Goal: Information Seeking & Learning: Learn about a topic

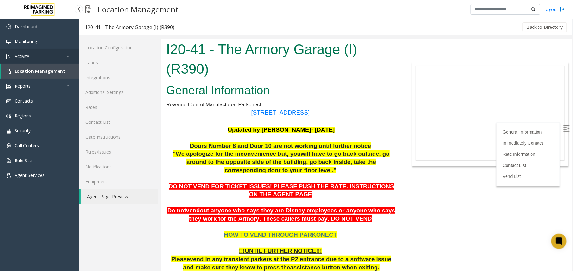
click at [46, 55] on link "Activity" at bounding box center [39, 56] width 79 height 15
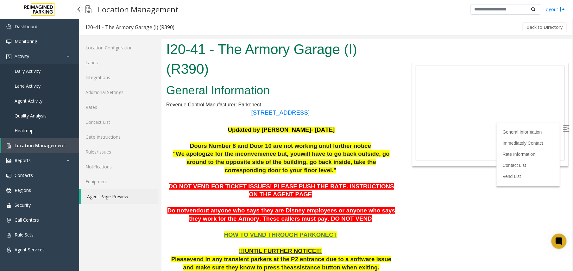
click at [37, 104] on link "Agent Activity" at bounding box center [39, 100] width 79 height 15
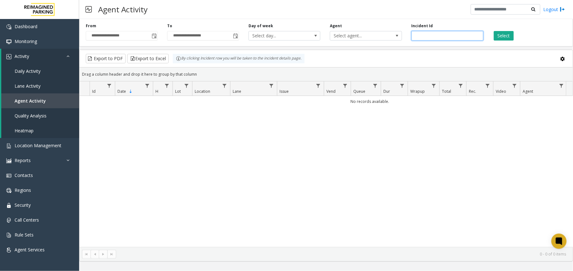
click at [448, 36] on input "number" at bounding box center [448, 36] width 72 height 10
paste input "*******"
type input "*******"
click at [504, 38] on button "Select" at bounding box center [504, 36] width 20 height 10
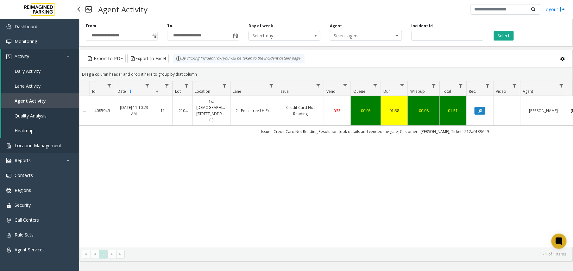
click at [32, 149] on link "Location Management" at bounding box center [39, 145] width 79 height 15
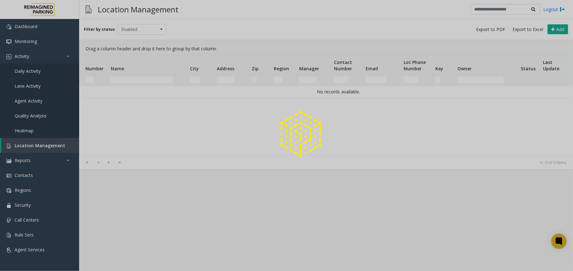
click at [133, 79] on div at bounding box center [286, 135] width 573 height 271
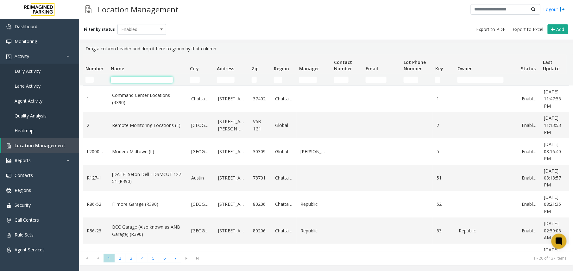
click at [127, 79] on input "Name Filter" at bounding box center [142, 80] width 62 height 6
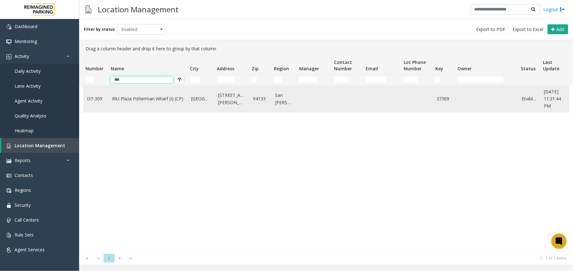
type input "***"
click at [141, 99] on link "RIU Plaza Fisherman Wharf (I) (CP)" at bounding box center [148, 98] width 72 height 7
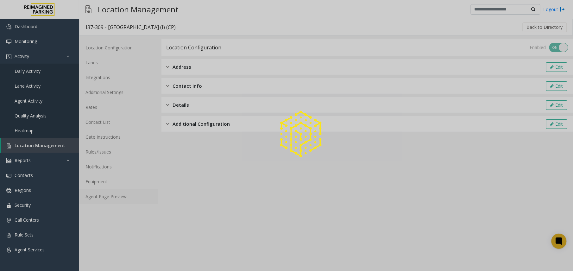
click at [99, 200] on link "Agent Page Preview" at bounding box center [118, 196] width 79 height 15
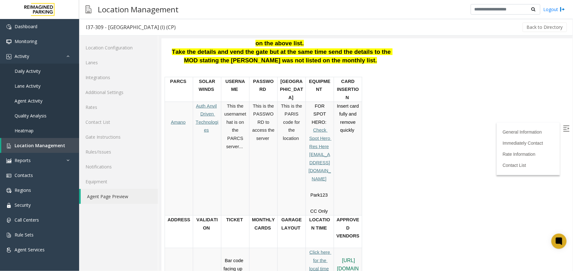
scroll to position [169, 0]
click at [294, 180] on td "This is the PARIS code for the location" at bounding box center [291, 159] width 28 height 114
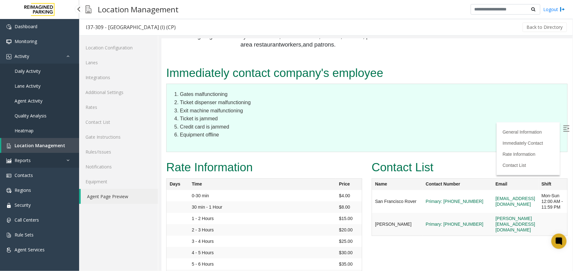
click at [42, 155] on link "Reports" at bounding box center [39, 160] width 79 height 15
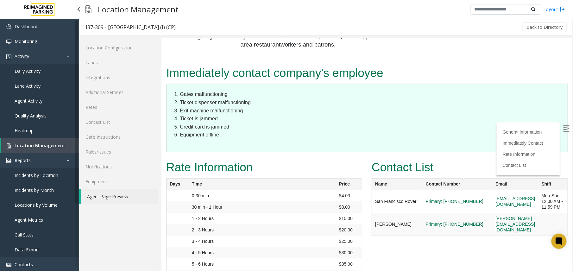
click at [47, 144] on span "Location Management" at bounding box center [40, 146] width 51 height 6
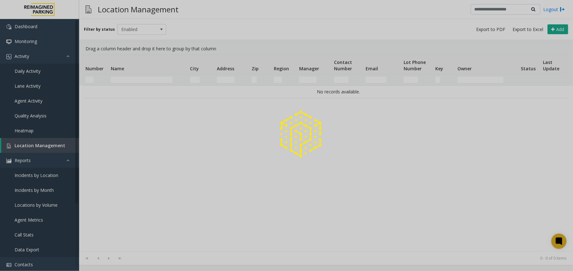
click at [139, 75] on div at bounding box center [286, 135] width 573 height 271
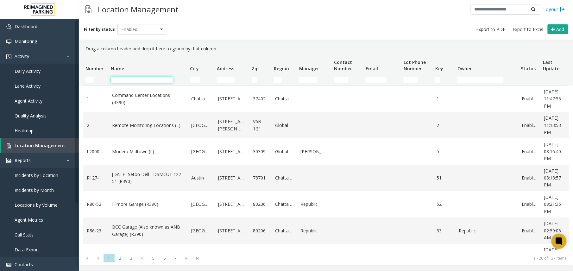
click at [140, 77] on input "Name Filter" at bounding box center [142, 80] width 62 height 6
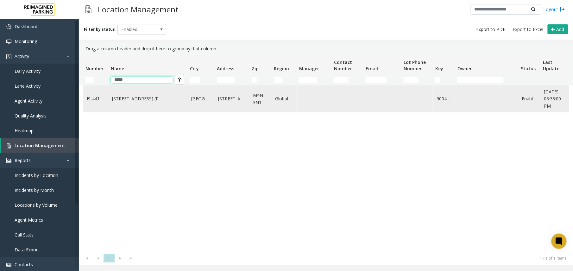
type input "*****"
click at [140, 95] on td "[STREET_ADDRESS] (I)" at bounding box center [147, 99] width 79 height 26
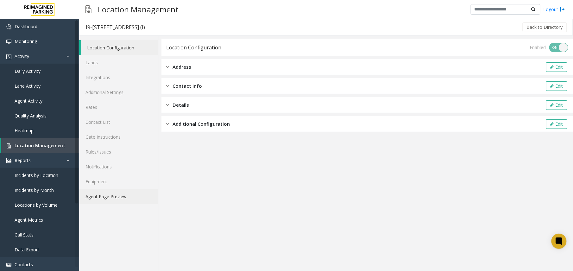
click at [129, 190] on link "Agent Page Preview" at bounding box center [118, 196] width 79 height 15
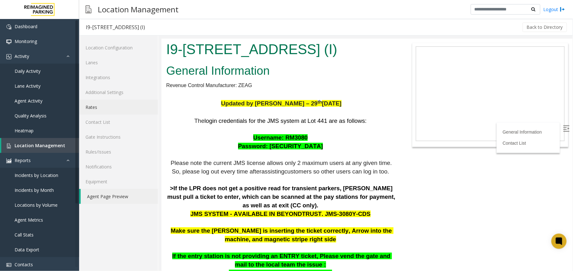
click at [104, 111] on link "Rates" at bounding box center [118, 107] width 79 height 15
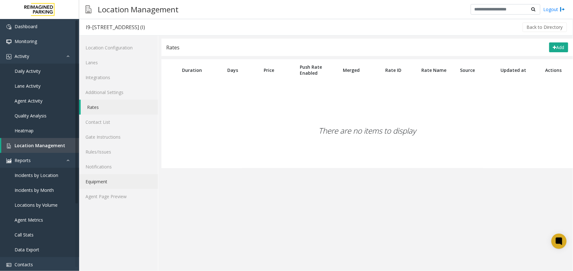
click at [122, 188] on link "Equipment" at bounding box center [118, 181] width 79 height 15
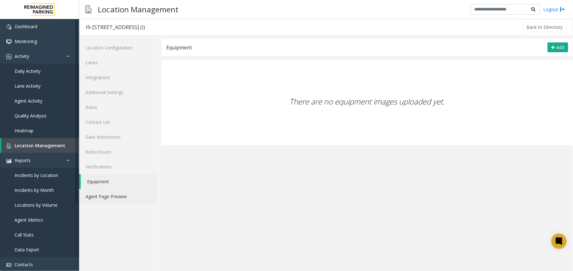
click at [125, 196] on link "Agent Page Preview" at bounding box center [118, 196] width 79 height 15
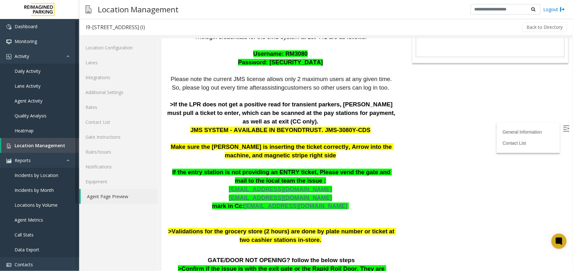
scroll to position [84, 0]
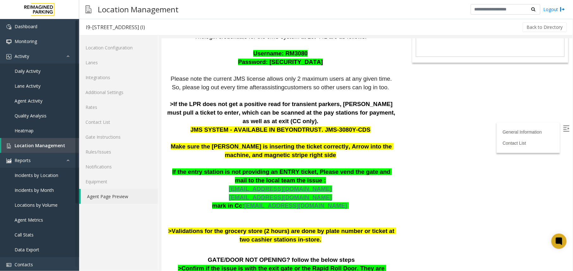
click at [563, 128] on img at bounding box center [566, 128] width 6 height 6
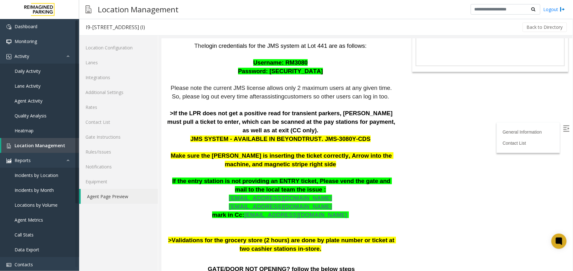
scroll to position [0, 0]
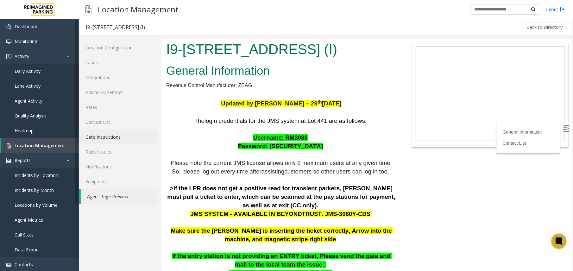
click at [112, 130] on link "Gate Instructions" at bounding box center [118, 137] width 79 height 15
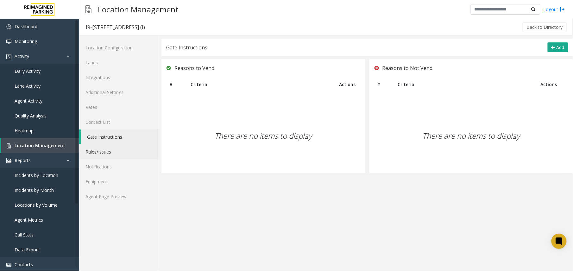
click at [108, 157] on link "Rules/Issues" at bounding box center [118, 151] width 79 height 15
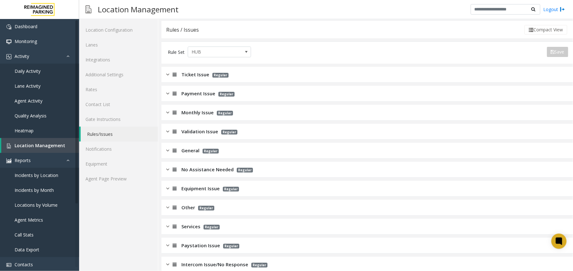
scroll to position [27, 0]
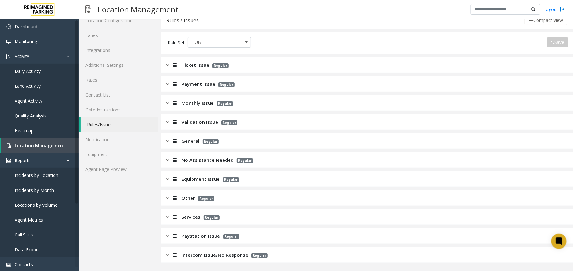
click at [168, 200] on img at bounding box center [167, 197] width 3 height 7
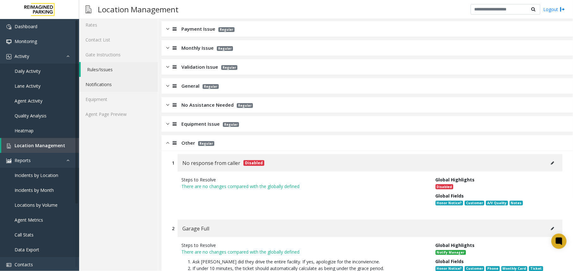
scroll to position [70, 0]
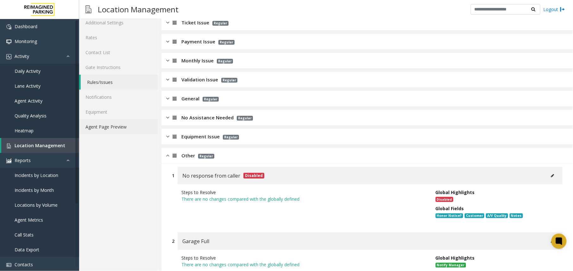
click at [108, 129] on link "Agent Page Preview" at bounding box center [118, 126] width 79 height 15
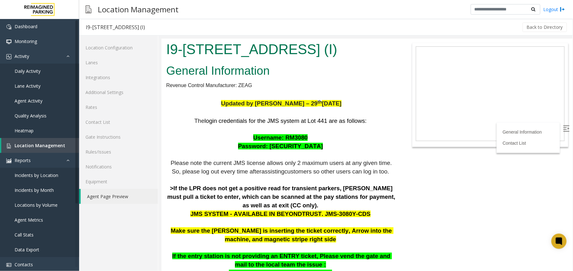
click at [373, 152] on p "The login credentials for the JMS system at Lot 441 are as follows: Username: R…" at bounding box center [281, 223] width 230 height 212
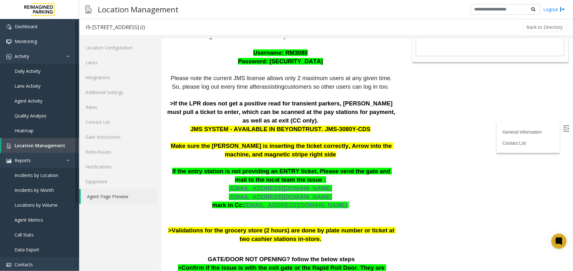
scroll to position [78, 0]
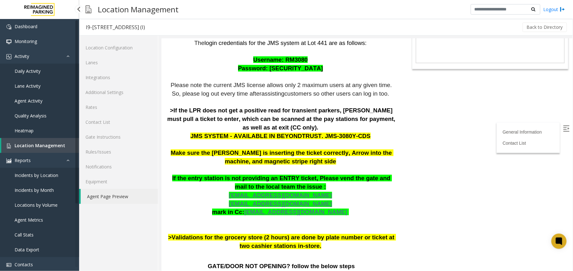
click at [41, 146] on span "Location Management" at bounding box center [40, 146] width 51 height 6
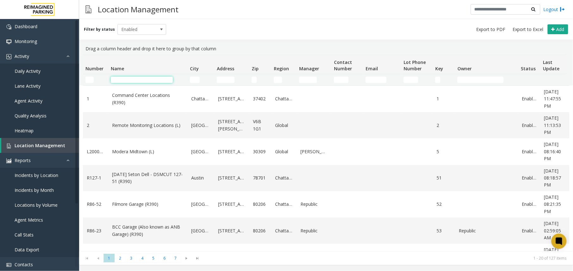
click at [133, 78] on input "Name Filter" at bounding box center [142, 80] width 62 height 6
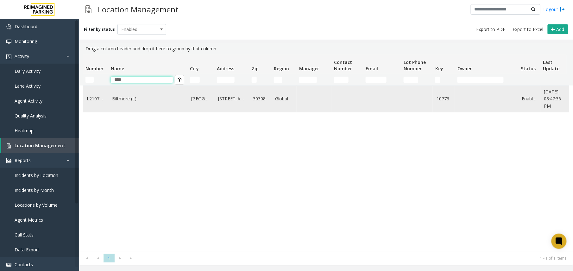
type input "****"
click at [110, 98] on td "Biltmore (L)" at bounding box center [147, 99] width 79 height 26
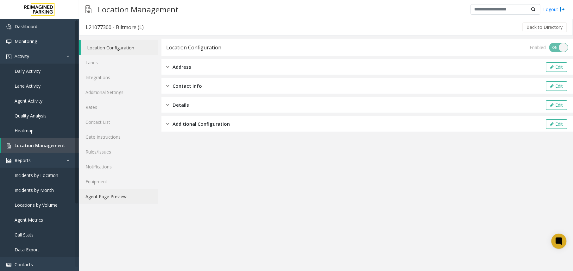
click at [135, 198] on link "Agent Page Preview" at bounding box center [118, 196] width 79 height 15
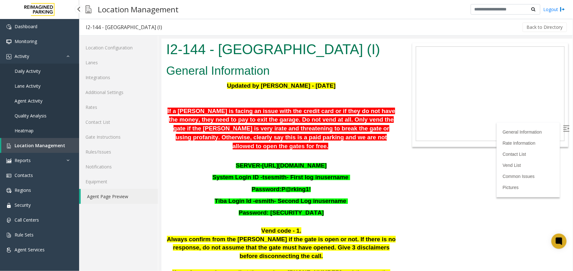
scroll to position [169, 0]
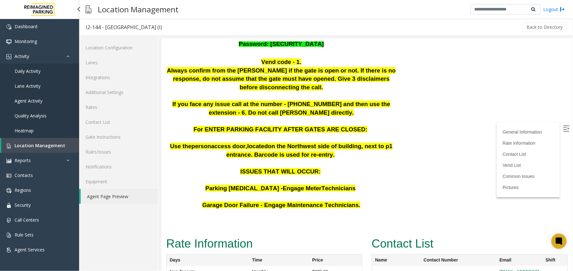
click at [27, 98] on span "Agent Activity" at bounding box center [29, 101] width 28 height 6
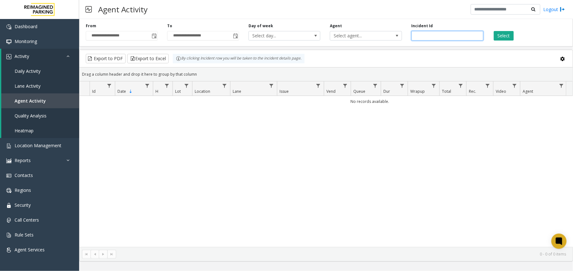
click at [431, 37] on input "number" at bounding box center [448, 36] width 72 height 10
paste input "*******"
type input "*******"
click at [501, 35] on button "Select" at bounding box center [504, 36] width 20 height 10
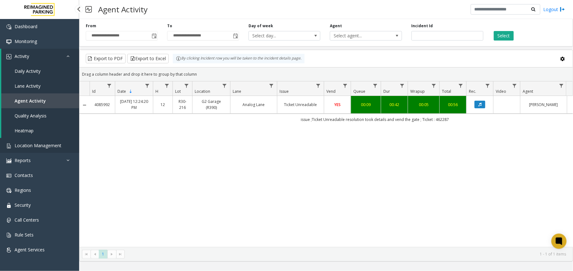
click at [28, 141] on link "Location Management" at bounding box center [39, 145] width 79 height 15
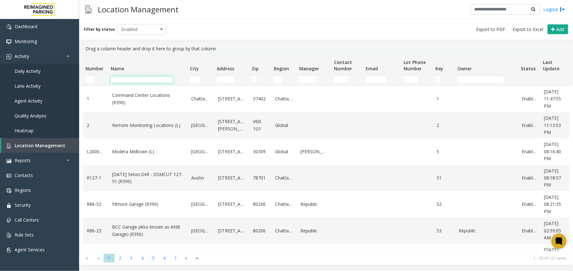
click at [136, 79] on input "Name Filter" at bounding box center [142, 80] width 62 height 6
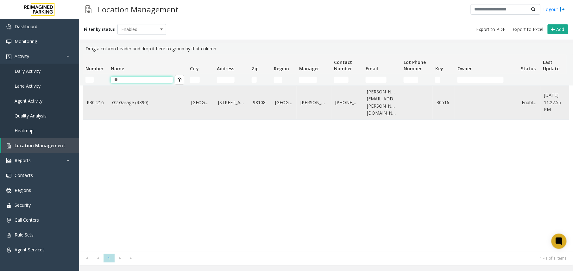
type input "**"
click at [133, 102] on link "G2 Garage (R390)" at bounding box center [148, 102] width 72 height 7
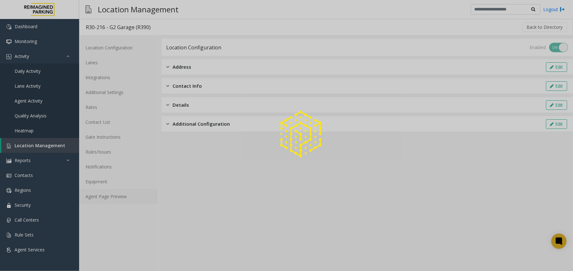
click at [120, 202] on link "Agent Page Preview" at bounding box center [118, 196] width 79 height 15
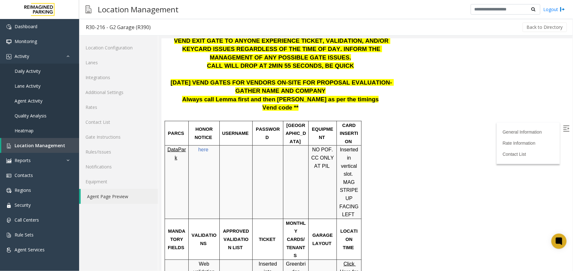
scroll to position [127, 0]
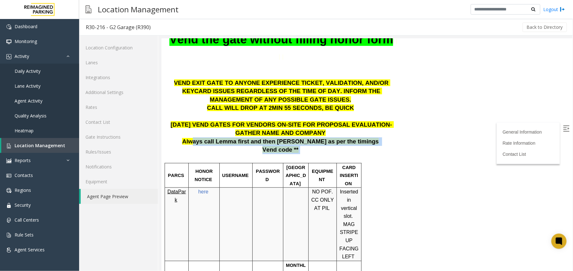
drag, startPoint x: 216, startPoint y: 143, endPoint x: 305, endPoint y: 145, distance: 89.3
drag, startPoint x: 305, startPoint y: 145, endPoint x: 380, endPoint y: 136, distance: 75.3
click at [380, 137] on p "Always call Lemma first and then Angela as per the timings" at bounding box center [281, 141] width 230 height 9
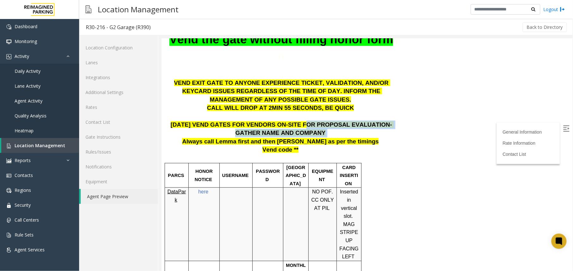
drag, startPoint x: 278, startPoint y: 120, endPoint x: 342, endPoint y: 132, distance: 64.9
click at [342, 132] on p "5.6.21 VEND GATES FOR VENDORS ON-SITE FOR PROPOSAL EVALUATION- GATHER NAME AND …" at bounding box center [281, 124] width 230 height 25
drag, startPoint x: 342, startPoint y: 132, endPoint x: 307, endPoint y: 134, distance: 34.6
click at [307, 134] on p "5.6.21 VEND GATES FOR VENDORS ON-SITE FOR PROPOSAL EVALUATION- GATHER NAME AND …" at bounding box center [281, 124] width 230 height 25
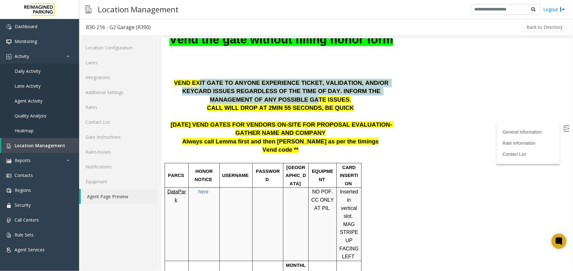
drag, startPoint x: 197, startPoint y: 79, endPoint x: 382, endPoint y: 89, distance: 185.9
click at [382, 89] on span "VEND EXIT GATE TO ANYONE EXPERIENCE TICKET, VALIDATION, AND/OR KEYCARD ISSUES R…" at bounding box center [282, 90] width 216 height 23
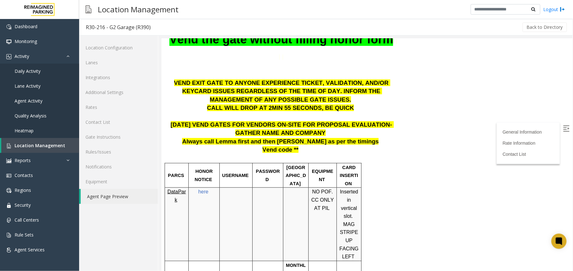
drag, startPoint x: 382, startPoint y: 89, endPoint x: 316, endPoint y: 112, distance: 70.2
click at [316, 112] on p "5.6.21 VEND GATES FOR VENDORS ON-SITE FOR PROPOSAL EVALUATION- GATHER NAME AND …" at bounding box center [281, 124] width 230 height 25
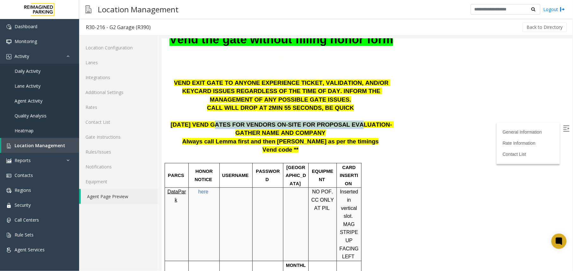
drag, startPoint x: 206, startPoint y: 120, endPoint x: 326, endPoint y: 125, distance: 119.5
click at [326, 125] on span "5.6.21 VEND GATES FOR VENDORS ON-SITE FOR PROPOSAL EVALUATION- GATHER NAME AND …" at bounding box center [281, 128] width 223 height 15
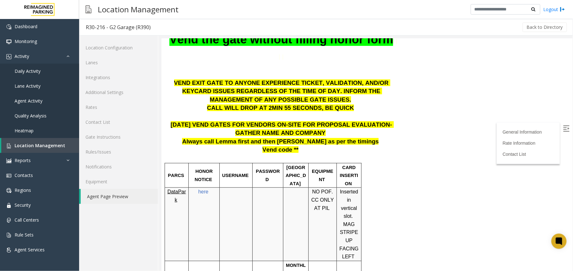
drag, startPoint x: 326, startPoint y: 125, endPoint x: 292, endPoint y: 134, distance: 34.5
click at [292, 134] on span "5.6.21 VEND GATES FOR VENDORS ON-SITE FOR PROPOSAL EVALUATION- GATHER NAME AND …" at bounding box center [281, 128] width 223 height 15
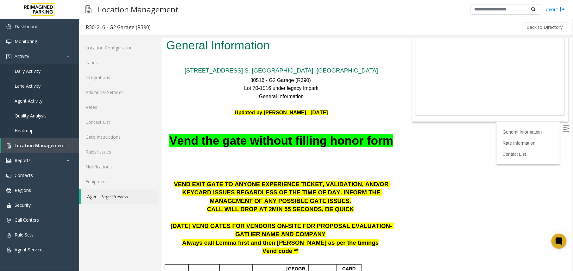
scroll to position [0, 0]
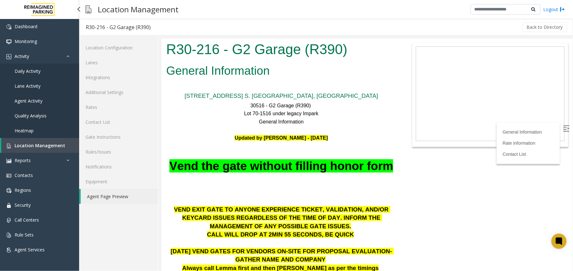
click at [43, 149] on link "Location Management" at bounding box center [40, 145] width 78 height 15
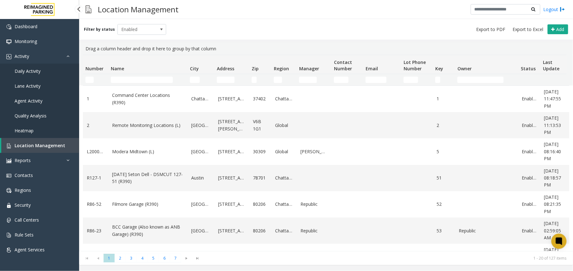
click at [46, 99] on link "Agent Activity" at bounding box center [39, 100] width 79 height 15
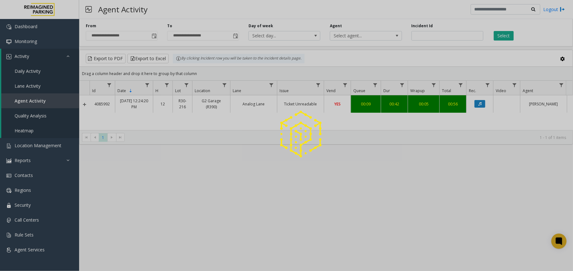
click at [440, 33] on div at bounding box center [286, 135] width 573 height 271
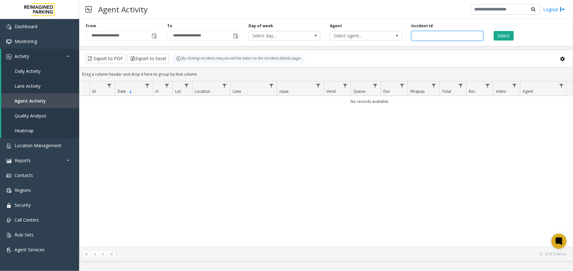
click at [440, 33] on input "number" at bounding box center [448, 36] width 72 height 10
paste input "*******"
type input "*******"
click at [497, 37] on button "Select" at bounding box center [504, 36] width 20 height 10
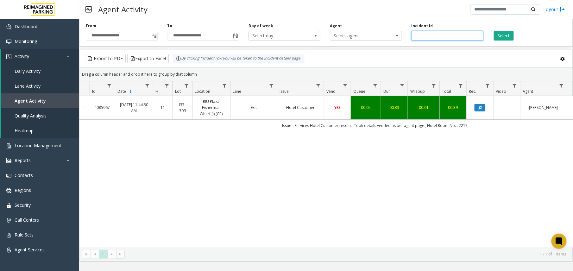
click at [422, 34] on input "*******" at bounding box center [448, 36] width 72 height 10
paste input "number"
type input "*******"
click at [502, 39] on button "Select" at bounding box center [504, 36] width 20 height 10
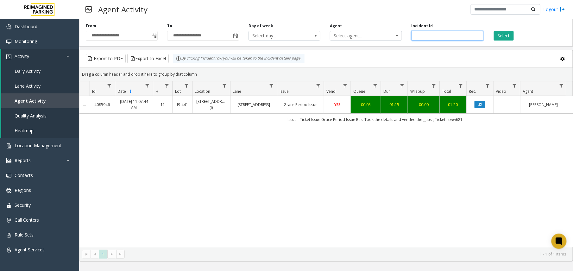
click at [428, 35] on input "*******" at bounding box center [448, 36] width 72 height 10
click at [319, 85] on span "Data table" at bounding box center [318, 85] width 5 height 5
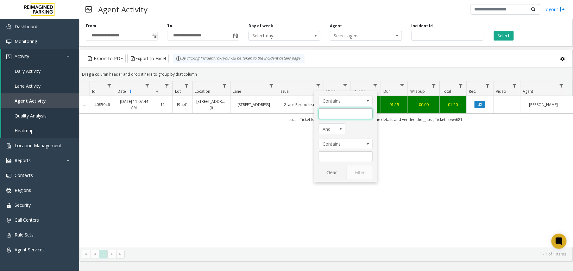
drag, startPoint x: 327, startPoint y: 112, endPoint x: 330, endPoint y: 113, distance: 3.3
click at [328, 112] on input "Issue Filter" at bounding box center [346, 113] width 54 height 11
type input "**********"
click button "Filter" at bounding box center [360, 173] width 26 height 14
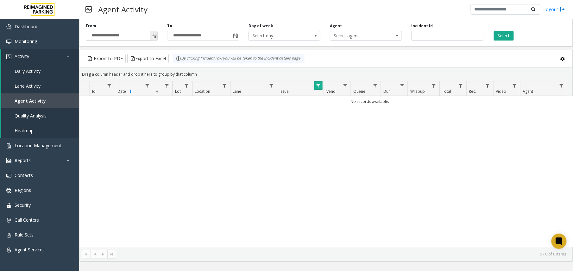
click at [152, 35] on span "Toggle popup" at bounding box center [154, 36] width 5 height 5
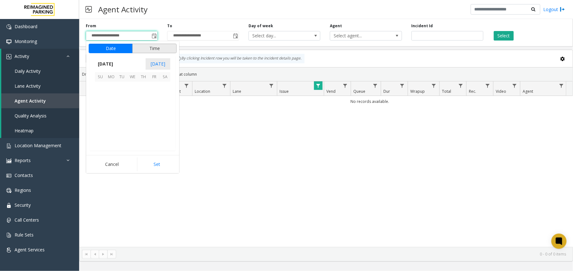
scroll to position [113655, 0]
click at [111, 89] on span "1" at bounding box center [111, 87] width 11 height 11
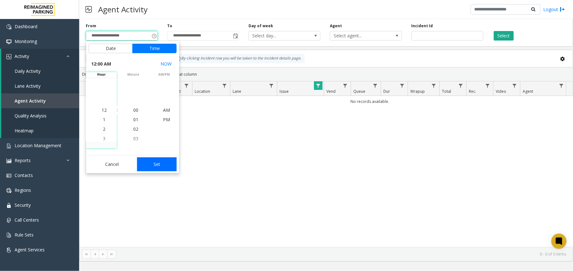
click at [158, 165] on button "Set" at bounding box center [157, 164] width 40 height 14
type input "**********"
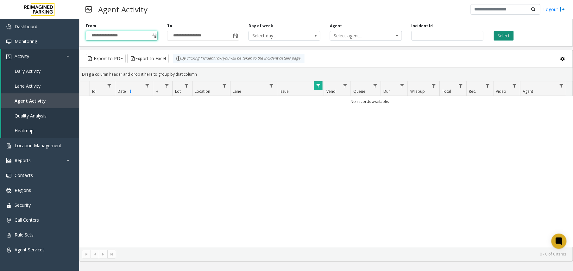
click at [495, 37] on button "Select" at bounding box center [504, 36] width 20 height 10
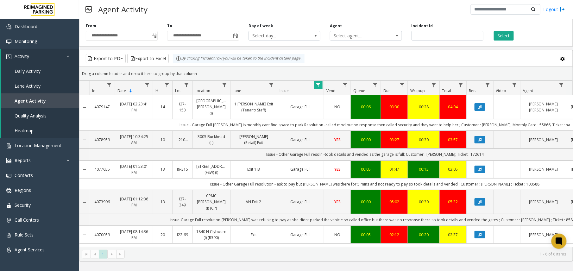
drag, startPoint x: 113, startPoint y: 105, endPoint x: 94, endPoint y: 106, distance: 19.4
click at [94, 106] on td "4079147" at bounding box center [102, 107] width 25 height 24
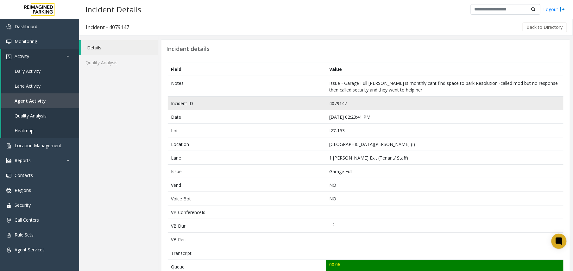
click at [340, 101] on td "4079147" at bounding box center [445, 104] width 238 height 14
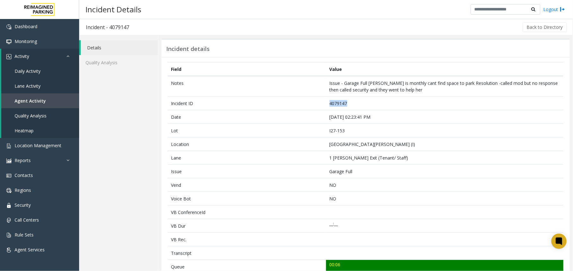
copy td "4079147"
click at [35, 96] on link "Agent Activity" at bounding box center [40, 100] width 78 height 15
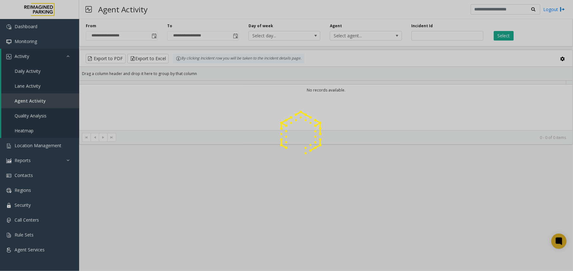
click at [430, 36] on div at bounding box center [286, 135] width 573 height 271
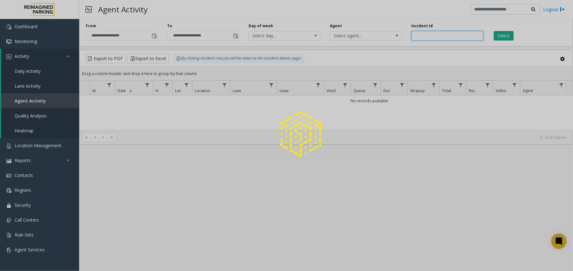
click at [430, 36] on input "number" at bounding box center [448, 36] width 72 height 10
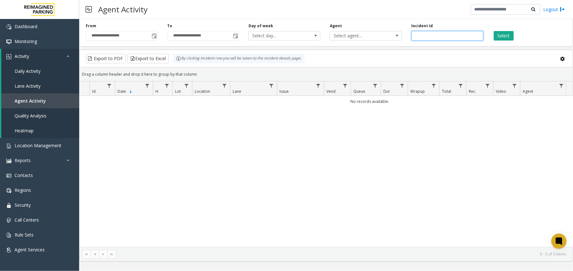
paste input "*******"
type input "*******"
click at [498, 36] on button "Select" at bounding box center [504, 36] width 20 height 10
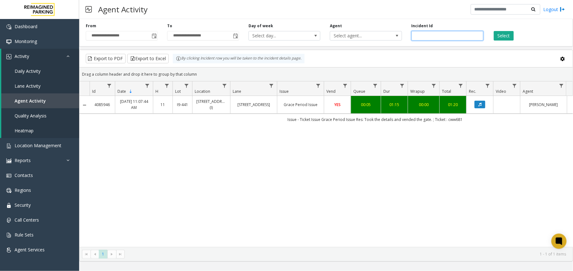
click at [419, 39] on input "*******" at bounding box center [448, 36] width 72 height 10
paste input "number"
click at [498, 35] on button "Select" at bounding box center [504, 36] width 20 height 10
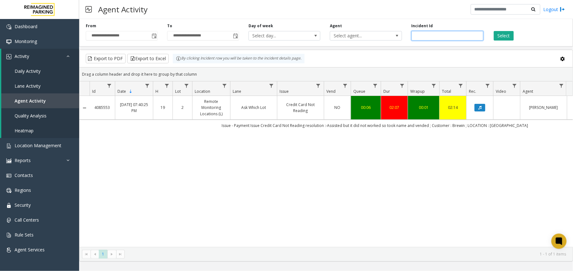
click at [418, 38] on input "*******" at bounding box center [448, 36] width 72 height 10
paste input "number"
click at [510, 35] on button "Select" at bounding box center [504, 36] width 20 height 10
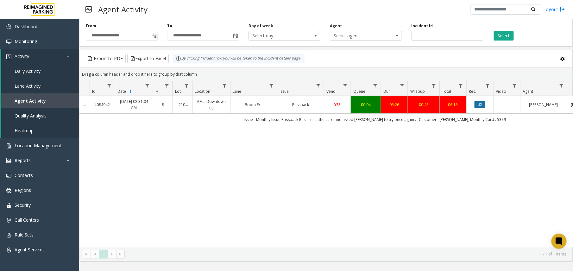
click at [484, 103] on button "Data table" at bounding box center [480, 105] width 11 height 8
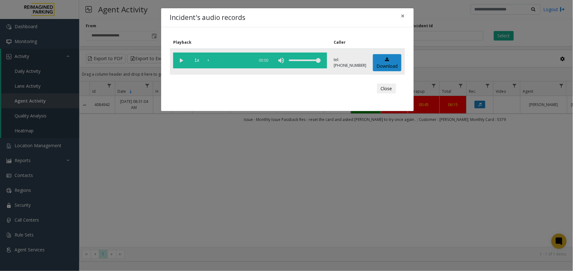
click at [179, 60] on vg-play-pause at bounding box center [181, 61] width 16 height 16
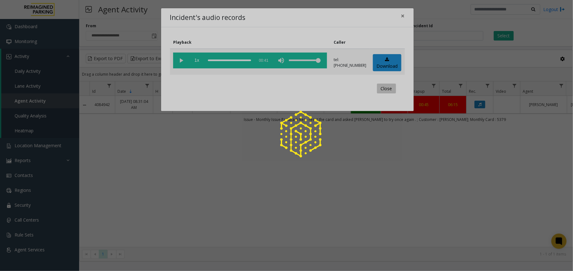
click at [381, 85] on app-root "**********" at bounding box center [286, 135] width 573 height 271
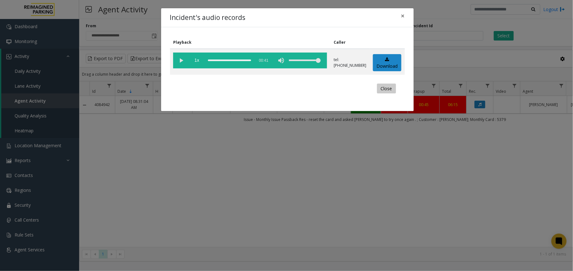
click at [383, 92] on button "Close" at bounding box center [386, 89] width 19 height 10
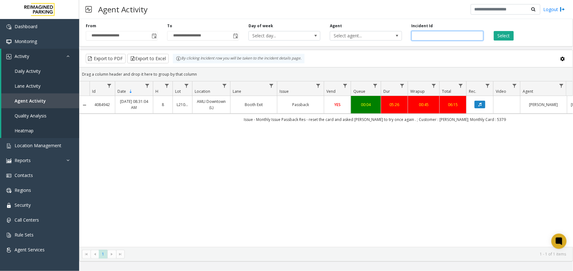
click at [416, 37] on input "*******" at bounding box center [448, 36] width 72 height 10
paste input "number"
type input "*******"
click at [504, 33] on button "Select" at bounding box center [504, 36] width 20 height 10
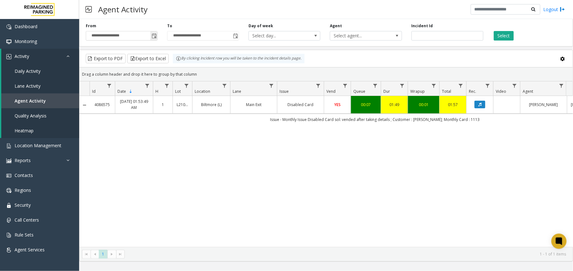
click at [153, 37] on span "Toggle popup" at bounding box center [154, 36] width 5 height 5
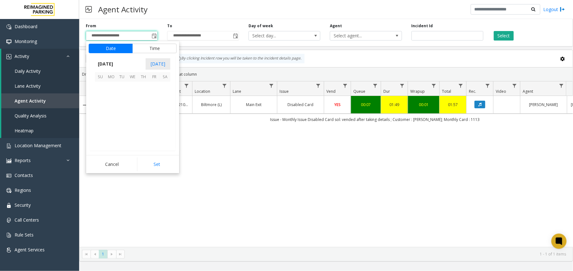
scroll to position [113655, 0]
click at [111, 122] on span "22" at bounding box center [111, 119] width 11 height 11
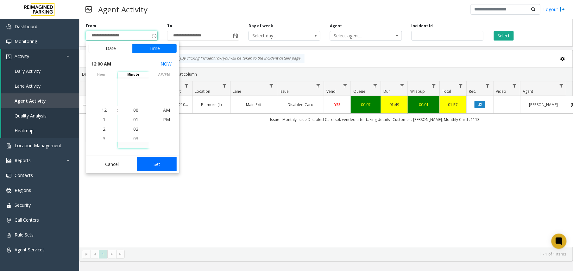
click at [158, 163] on button "Set" at bounding box center [157, 164] width 40 height 14
type input "**********"
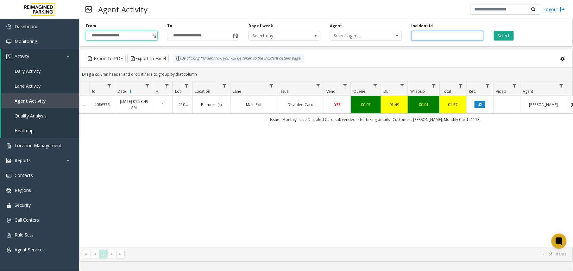
click at [423, 35] on input "*******" at bounding box center [448, 36] width 72 height 10
click at [383, 33] on span "Select agent..." at bounding box center [358, 35] width 57 height 9
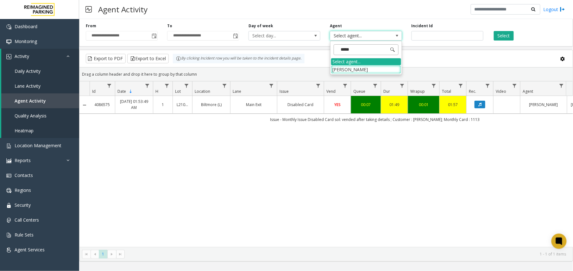
type input "******"
click at [345, 67] on li "[PERSON_NAME]" at bounding box center [366, 69] width 70 height 9
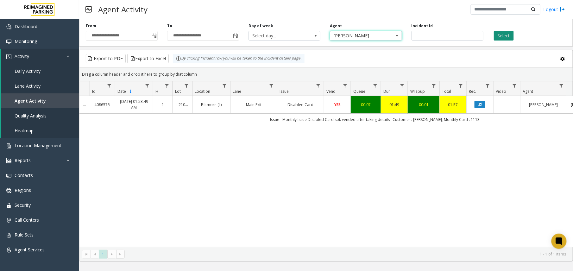
click at [512, 34] on button "Select" at bounding box center [504, 36] width 20 height 10
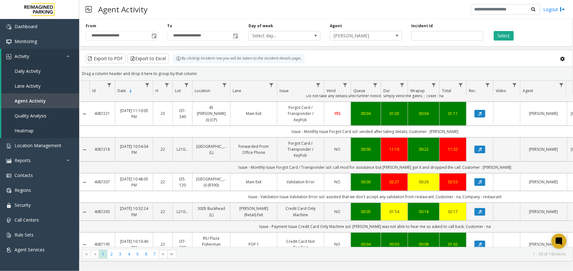
scroll to position [823, 0]
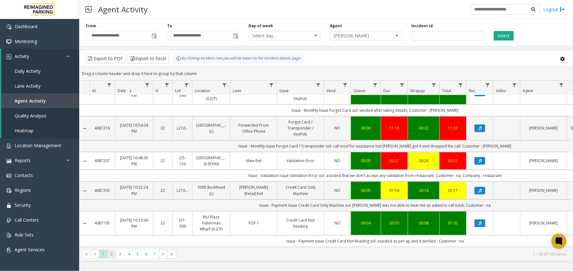
click at [110, 252] on span "2" at bounding box center [111, 254] width 9 height 9
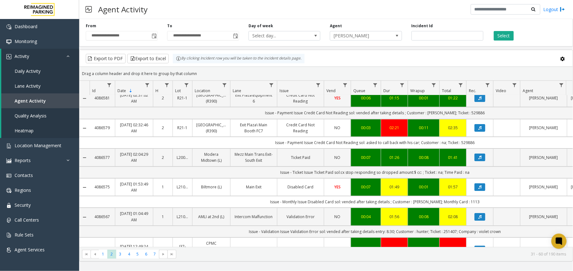
scroll to position [841, 0]
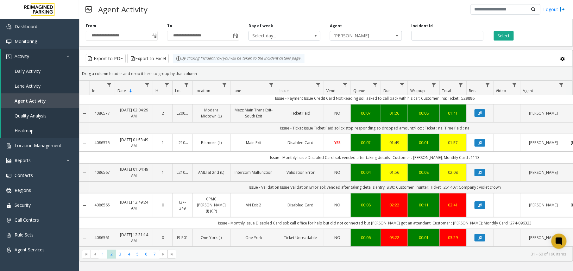
click at [346, 229] on td "NO" at bounding box center [337, 238] width 27 height 18
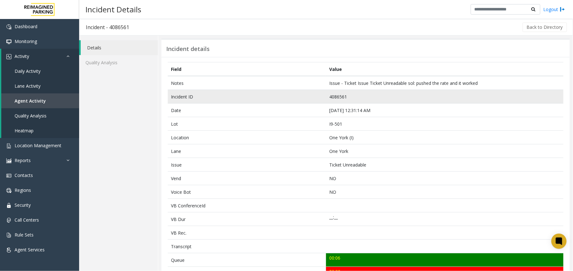
click at [339, 102] on td "4086561" at bounding box center [445, 97] width 238 height 14
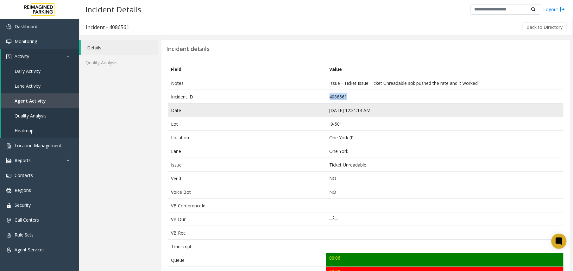
copy td "4086561"
click at [341, 116] on td "[DATE] 12:31:14 AM" at bounding box center [445, 111] width 238 height 14
click at [342, 110] on td "[DATE] 12:31:14 AM" at bounding box center [445, 111] width 238 height 14
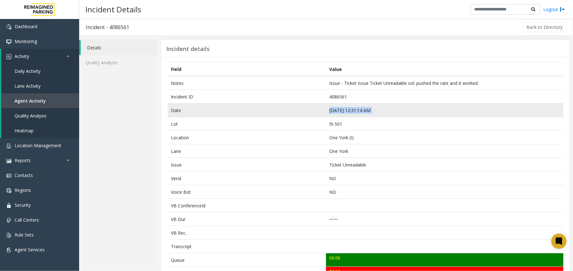
copy td "[DATE] 12:31:14 AM"
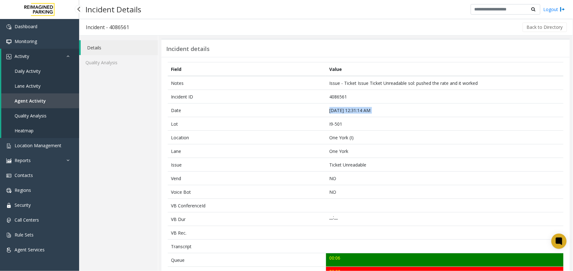
click at [41, 103] on span "Agent Activity" at bounding box center [30, 101] width 31 height 6
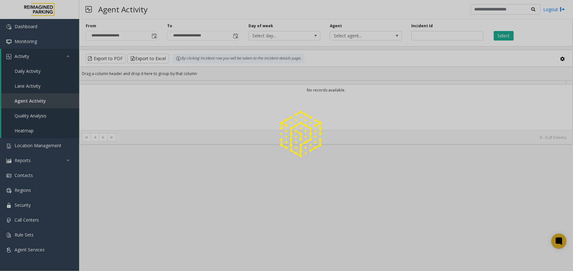
click at [158, 37] on div at bounding box center [286, 135] width 573 height 271
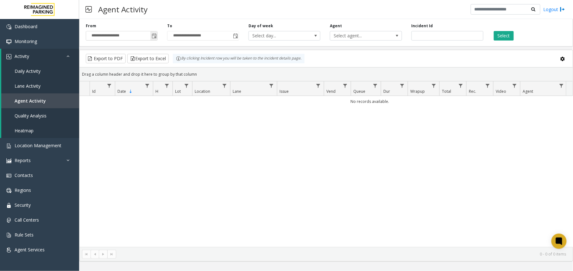
click at [155, 36] on span "Toggle popup" at bounding box center [154, 36] width 5 height 5
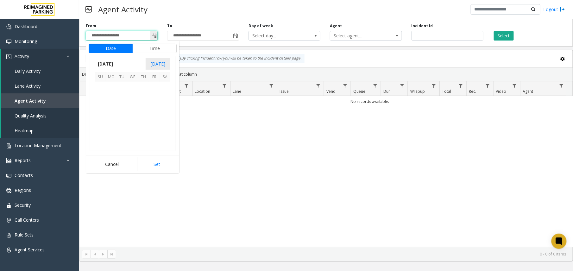
scroll to position [113655, 0]
click at [118, 121] on span "23" at bounding box center [122, 119] width 11 height 11
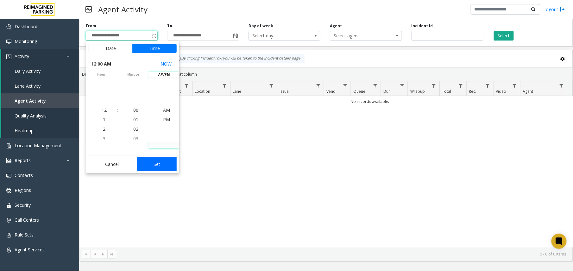
click at [158, 161] on button "Set" at bounding box center [157, 164] width 40 height 14
type input "**********"
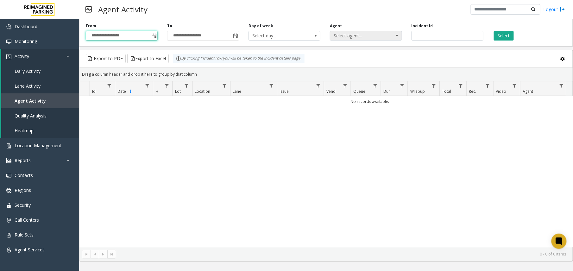
click at [361, 34] on span "Select agent..." at bounding box center [358, 35] width 57 height 9
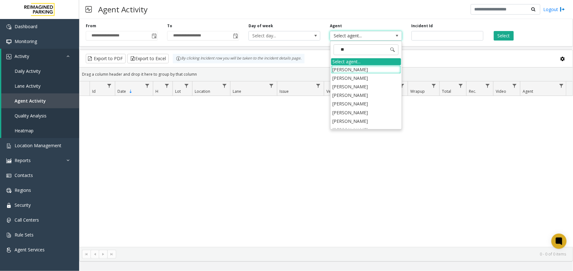
type input "*"
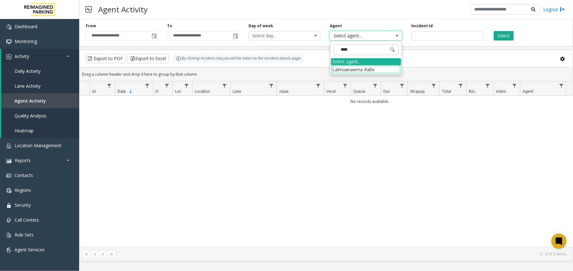
type input "*****"
click at [367, 70] on li "Lalmuanawma Ralte" at bounding box center [366, 69] width 70 height 9
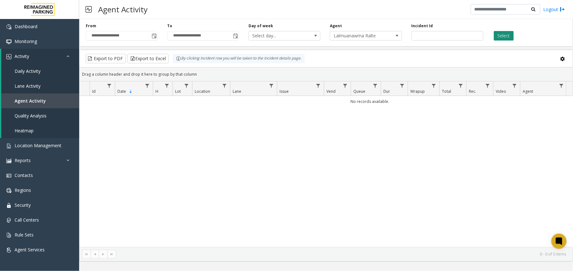
click at [504, 35] on button "Select" at bounding box center [504, 36] width 20 height 10
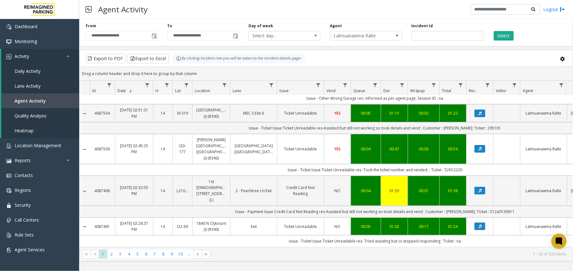
scroll to position [848, 0]
click at [112, 256] on span "2" at bounding box center [111, 254] width 9 height 9
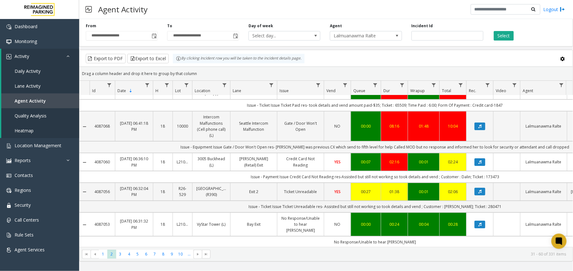
scroll to position [718, 0]
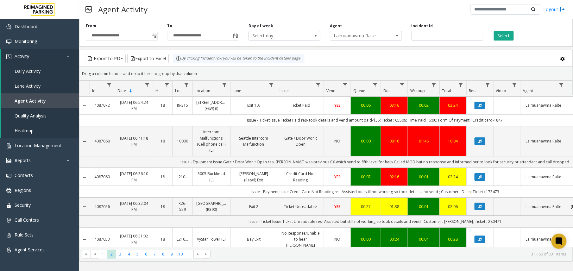
click at [313, 171] on link "Credit Card Not Reading" at bounding box center [300, 177] width 39 height 12
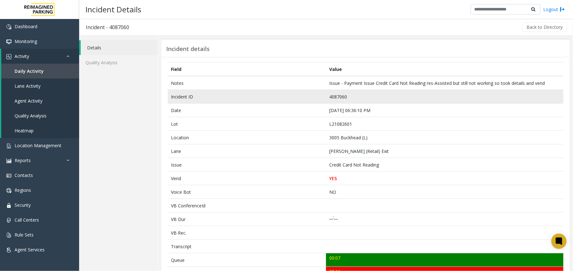
click at [333, 101] on td "4087060" at bounding box center [445, 97] width 238 height 14
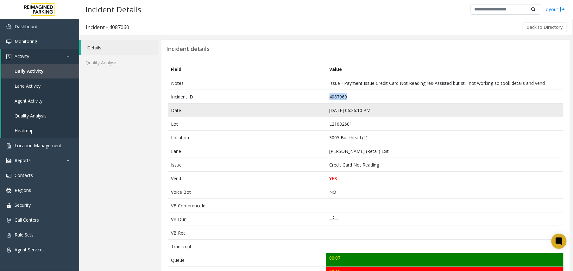
copy td "4087060"
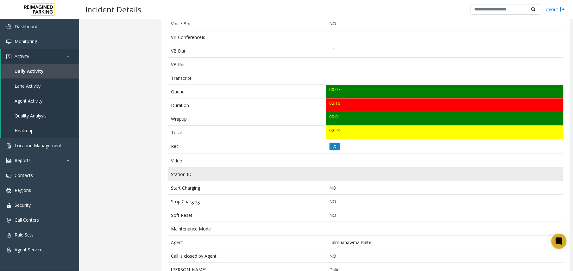
scroll to position [169, 0]
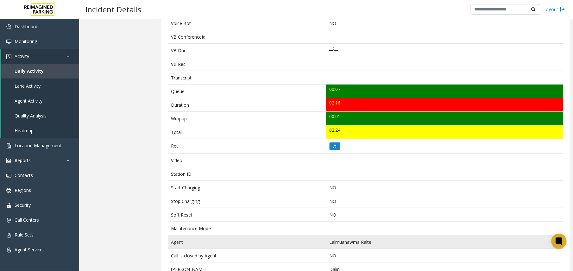
click at [334, 241] on td "Lalmuanawma Ralte" at bounding box center [445, 242] width 238 height 14
click at [337, 244] on td "Lalmuanawma Ralte" at bounding box center [445, 242] width 238 height 14
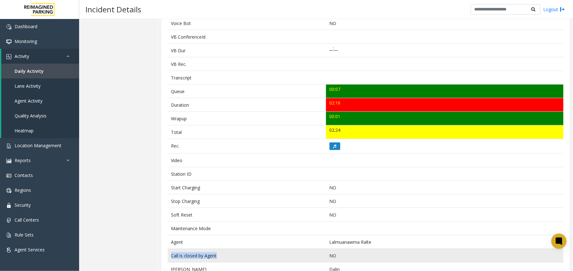
drag, startPoint x: 337, startPoint y: 244, endPoint x: 308, endPoint y: 251, distance: 29.9
click at [308, 251] on tbody "Notes Issue - Payment Issue Credit Card Not Reading res-Assisted but still not …" at bounding box center [366, 111] width 396 height 409
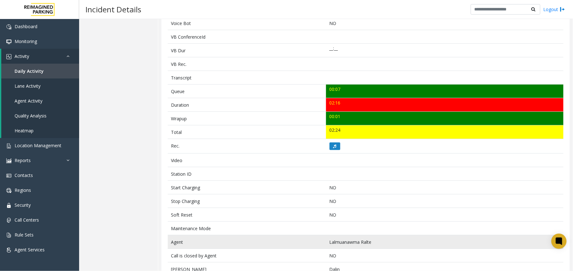
click at [351, 246] on td "Lalmuanawma Ralte" at bounding box center [445, 242] width 238 height 14
drag, startPoint x: 377, startPoint y: 244, endPoint x: 323, endPoint y: 244, distance: 53.5
click at [323, 244] on tr "Agent Lalmuanawma Ralte" at bounding box center [366, 242] width 396 height 14
copy tr "Lalmuanawma Ralte"
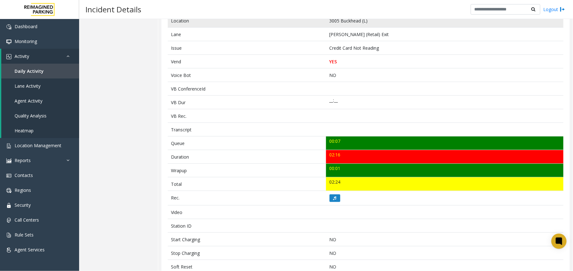
scroll to position [0, 0]
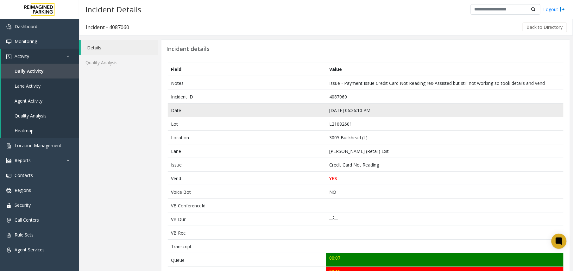
click at [352, 112] on td "[DATE] 06:36:10 PM" at bounding box center [445, 111] width 238 height 14
click at [350, 113] on td "[DATE] 06:36:10 PM" at bounding box center [445, 111] width 238 height 14
copy td "[DATE] 06:36:10 PM"
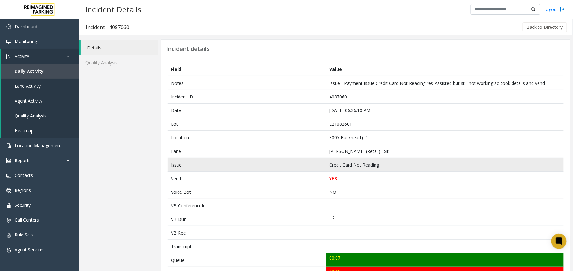
click at [369, 162] on td "Credit Card Not Reading" at bounding box center [445, 165] width 238 height 14
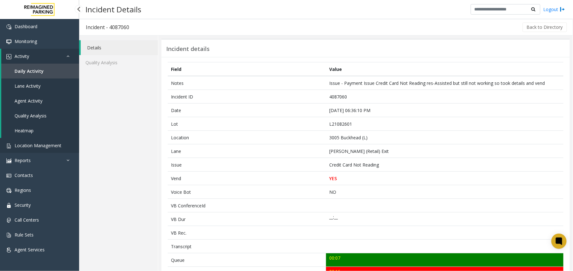
click at [36, 143] on span "Location Management" at bounding box center [38, 146] width 47 height 6
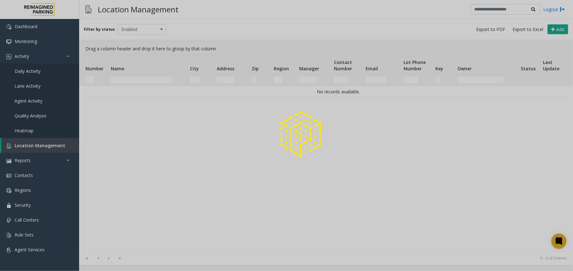
click at [40, 107] on div at bounding box center [286, 135] width 573 height 271
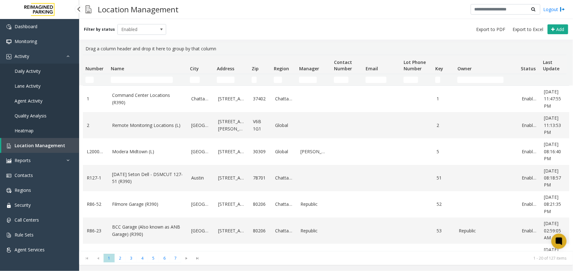
click at [40, 101] on span "Agent Activity" at bounding box center [29, 101] width 28 height 6
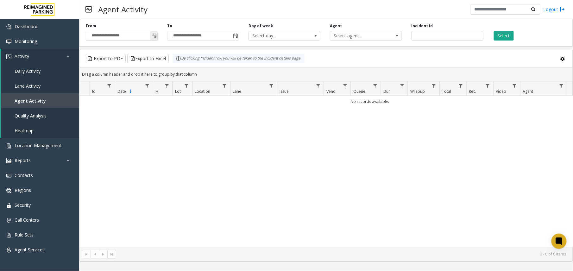
click at [155, 35] on span "Toggle popup" at bounding box center [154, 36] width 5 height 5
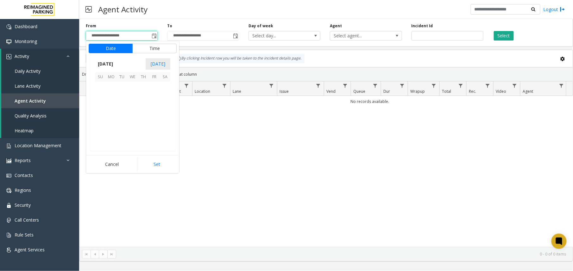
scroll to position [113655, 0]
click at [108, 121] on span "22" at bounding box center [111, 119] width 11 height 11
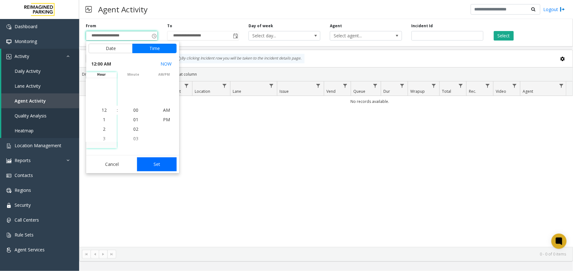
click at [157, 161] on button "Set" at bounding box center [157, 164] width 40 height 14
type input "**********"
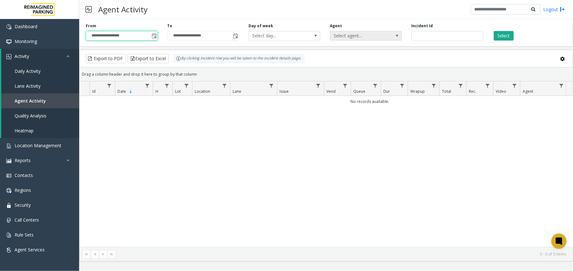
click at [348, 35] on span "Select agent..." at bounding box center [358, 35] width 57 height 9
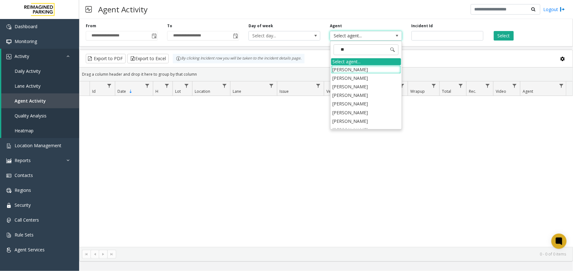
type input "***"
click at [376, 91] on li "[PERSON_NAME]" at bounding box center [366, 86] width 70 height 9
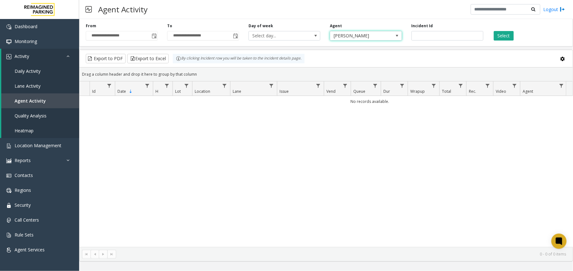
click at [389, 32] on span "[PERSON_NAME]" at bounding box center [366, 36] width 72 height 10
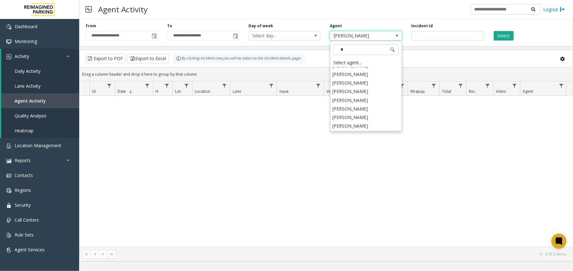
scroll to position [219, 0]
type input "***"
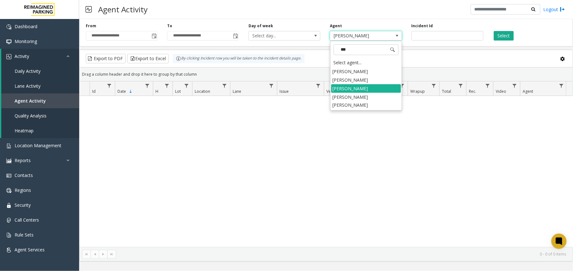
scroll to position [0, 0]
click at [367, 98] on li "[PERSON_NAME] [PERSON_NAME]" at bounding box center [366, 101] width 70 height 16
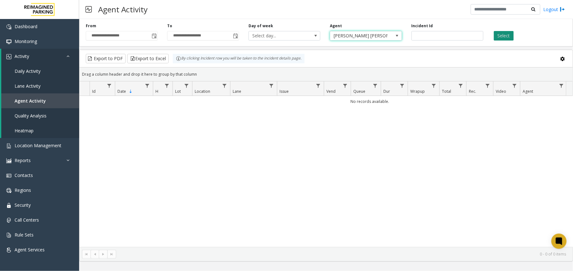
click at [501, 35] on button "Select" at bounding box center [504, 36] width 20 height 10
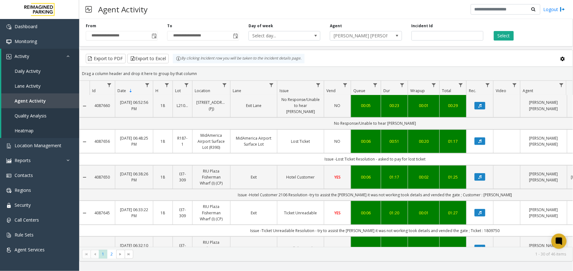
scroll to position [169, 0]
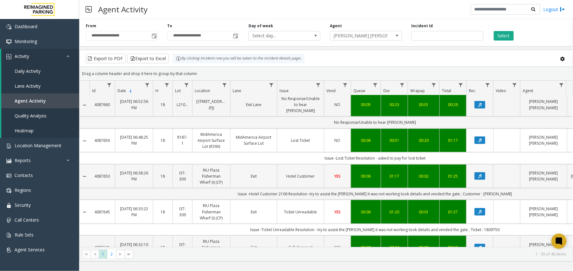
click at [301, 173] on link "Hotel Customer" at bounding box center [300, 176] width 39 height 6
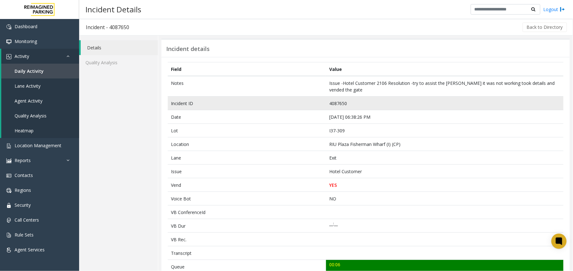
click at [337, 105] on td "4087650" at bounding box center [445, 104] width 238 height 14
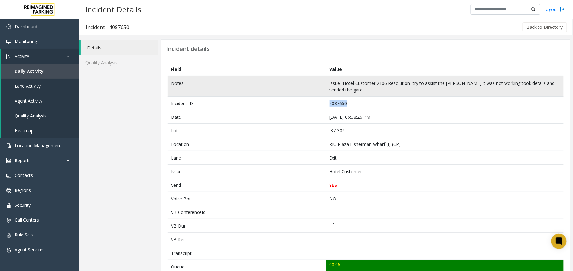
copy td "4087650"
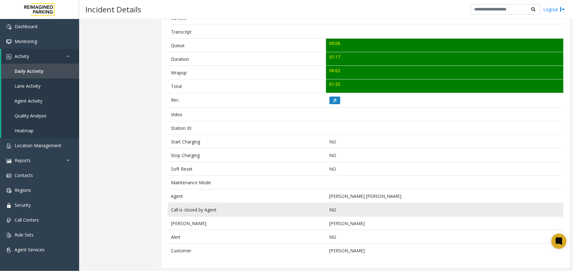
scroll to position [225, 0]
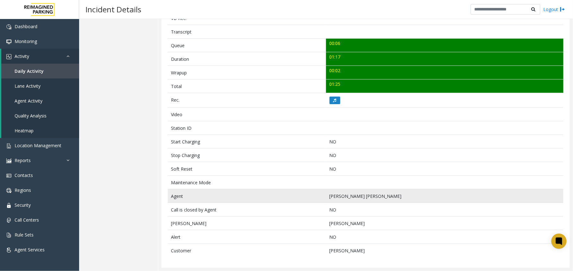
click at [349, 194] on td "[PERSON_NAME] [PERSON_NAME]" at bounding box center [445, 196] width 238 height 14
copy td "[PERSON_NAME]"
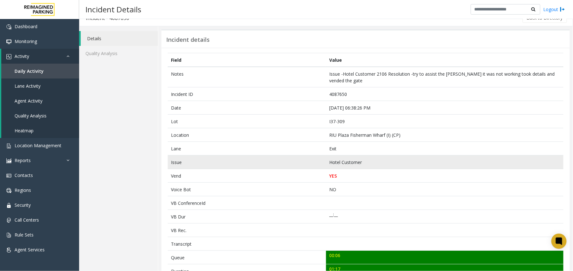
scroll to position [0, 0]
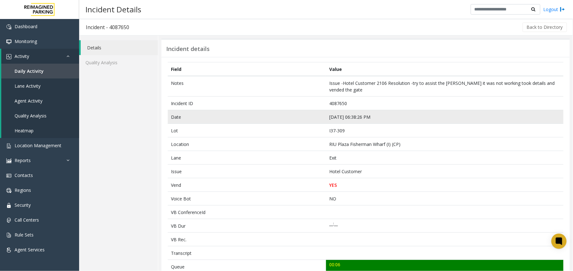
click at [338, 117] on td "[DATE] 06:38:26 PM" at bounding box center [445, 117] width 238 height 14
click at [336, 117] on td "[DATE] 06:38:26 PM" at bounding box center [445, 117] width 238 height 14
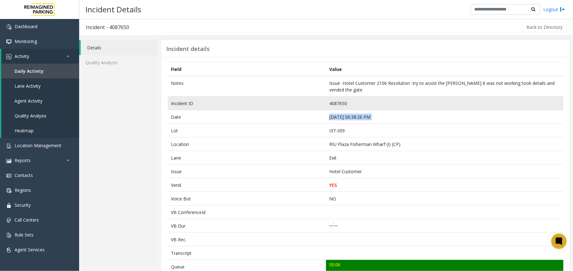
copy td "[DATE] 06:38:26 PM"
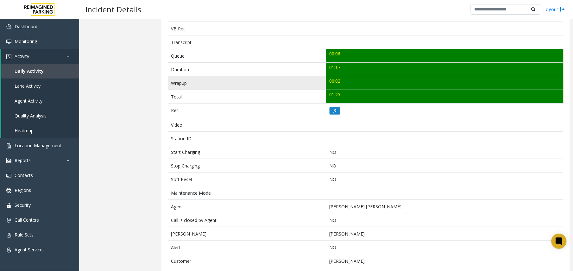
scroll to position [225, 0]
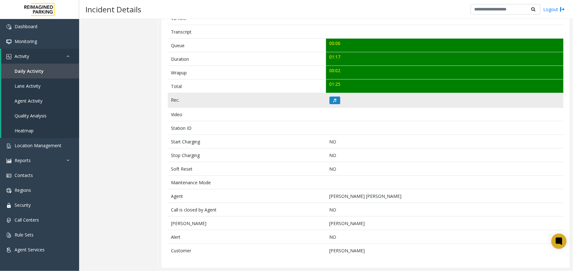
click at [332, 104] on td at bounding box center [445, 100] width 238 height 15
click at [334, 99] on icon at bounding box center [334, 100] width 3 height 4
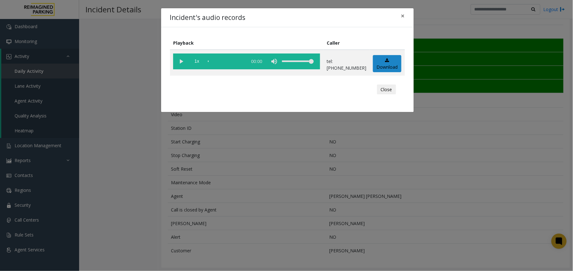
click at [177, 62] on vg-play-pause at bounding box center [181, 62] width 16 height 16
click at [233, 61] on div "scrub bar" at bounding box center [226, 62] width 36 height 16
click at [213, 61] on div "scrub bar" at bounding box center [226, 62] width 36 height 16
click at [206, 198] on div "Incident's audio records × Playback Caller 1x 01:18 tel:[PHONE_NUMBER] Download…" at bounding box center [286, 135] width 573 height 271
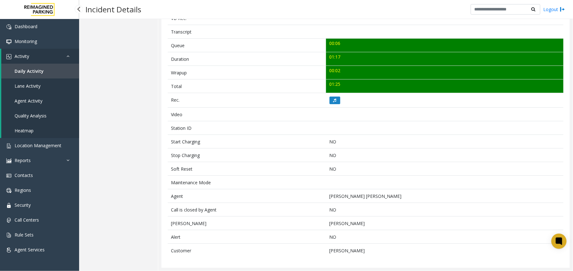
click at [16, 99] on span "Agent Activity" at bounding box center [29, 101] width 28 height 6
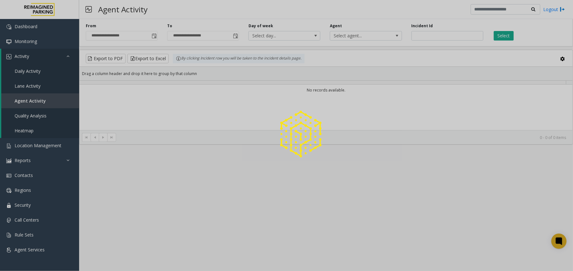
click at [154, 29] on div at bounding box center [286, 135] width 573 height 271
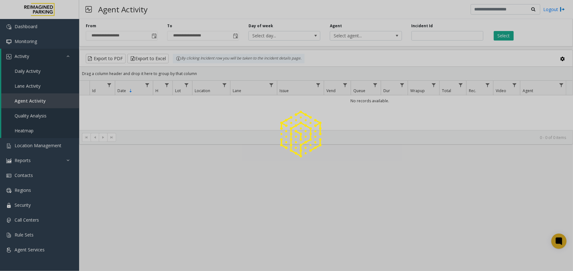
click at [156, 38] on div at bounding box center [286, 135] width 573 height 271
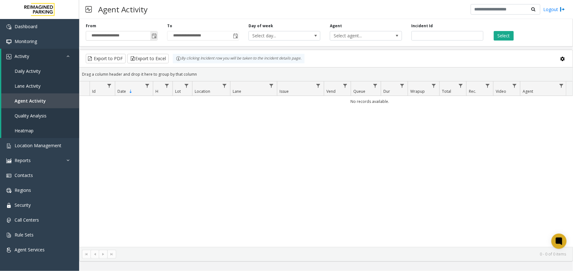
click at [155, 35] on span "Toggle popup" at bounding box center [154, 36] width 5 height 5
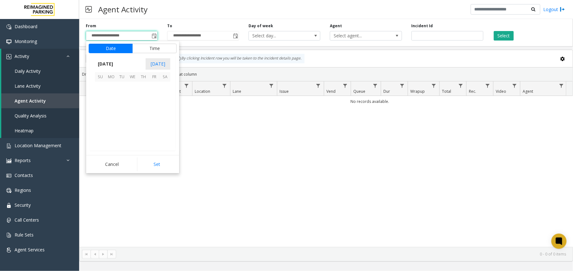
scroll to position [113655, 0]
click at [109, 120] on span "22" at bounding box center [111, 119] width 11 height 11
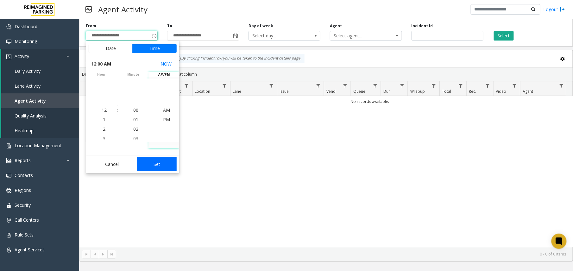
click at [167, 162] on button "Set" at bounding box center [157, 164] width 40 height 14
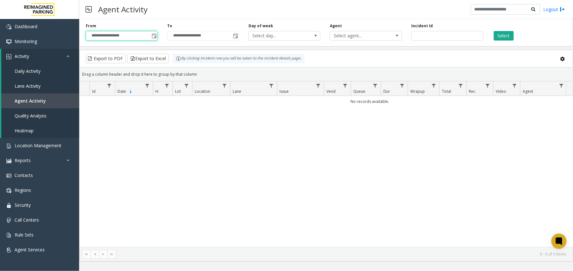
type input "**********"
click at [369, 36] on span "Select agent..." at bounding box center [358, 35] width 57 height 9
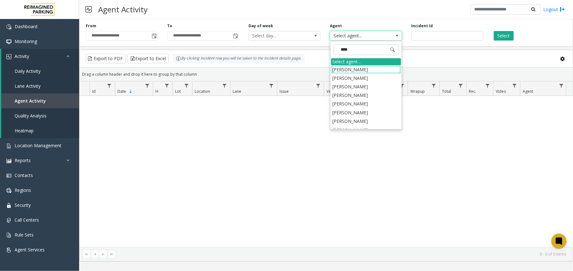
type input "*****"
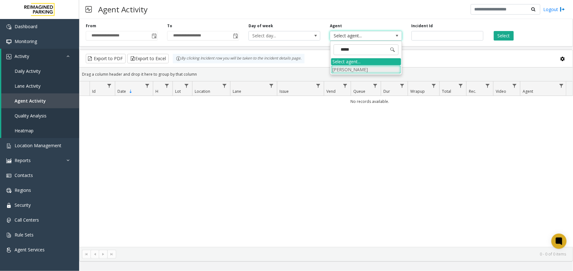
click at [349, 72] on li "[PERSON_NAME]" at bounding box center [366, 69] width 70 height 9
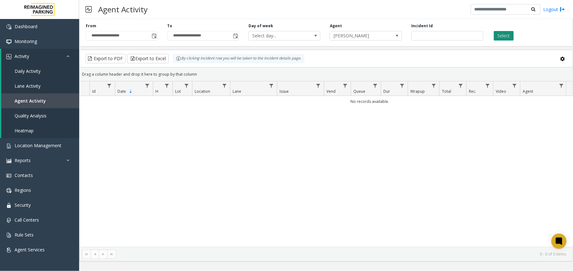
click at [509, 38] on button "Select" at bounding box center [504, 36] width 20 height 10
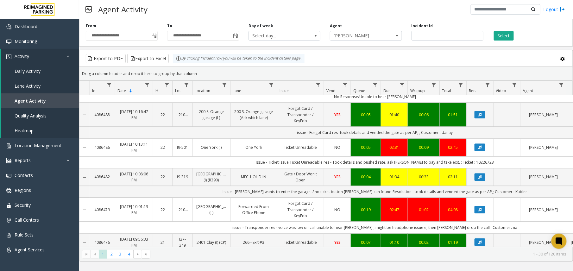
scroll to position [633, 0]
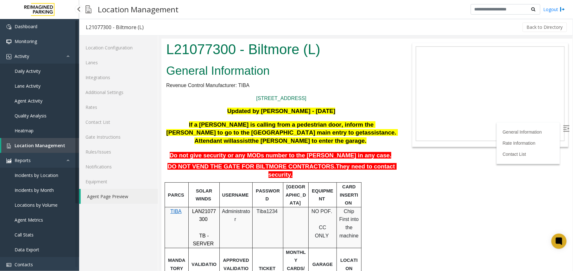
click at [45, 146] on span "Location Management" at bounding box center [40, 146] width 51 height 6
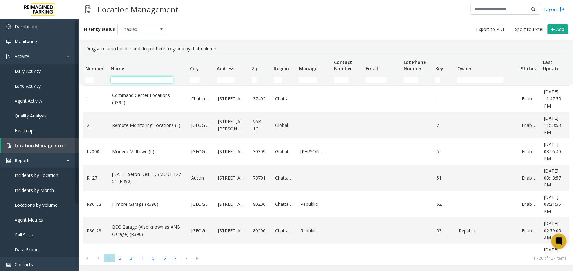
click at [132, 81] on input "Name Filter" at bounding box center [142, 80] width 62 height 6
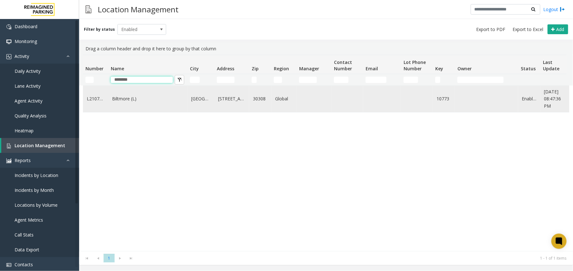
type input "********"
click at [132, 102] on link "Biltmore (L)" at bounding box center [148, 98] width 72 height 7
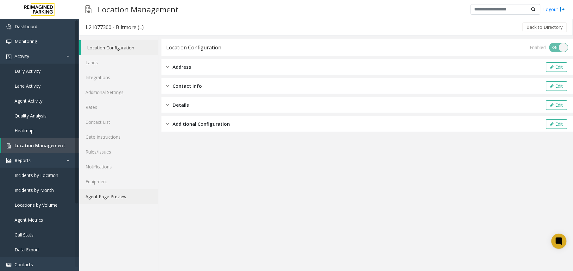
click at [114, 194] on link "Agent Page Preview" at bounding box center [118, 196] width 79 height 15
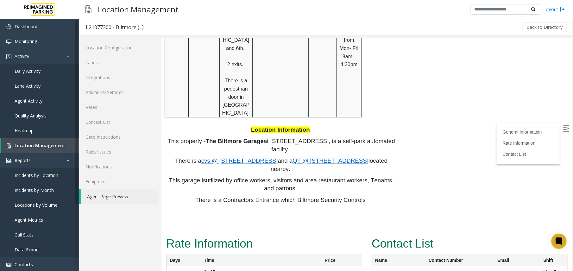
scroll to position [413, 0]
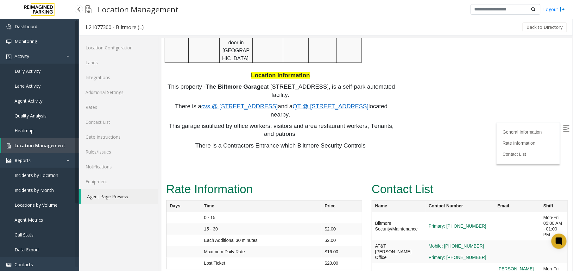
click at [44, 145] on span "Location Management" at bounding box center [40, 146] width 51 height 6
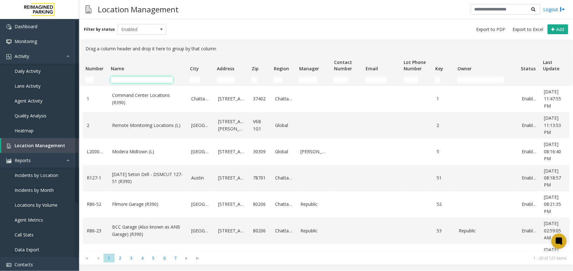
click at [145, 79] on input "Name Filter" at bounding box center [142, 80] width 62 height 6
click at [127, 80] on input "Name Filter" at bounding box center [142, 80] width 62 height 6
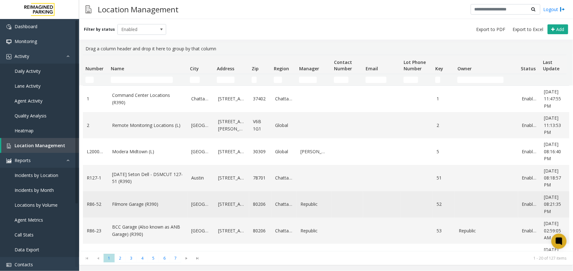
click at [139, 207] on link "Filmore Garage (R390)" at bounding box center [148, 204] width 72 height 7
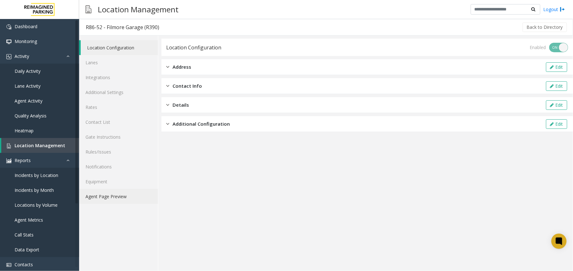
click at [99, 200] on link "Agent Page Preview" at bounding box center [118, 196] width 79 height 15
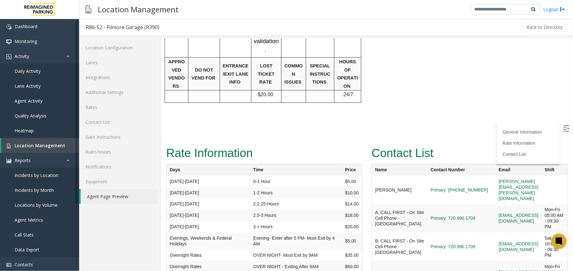
scroll to position [1140, 0]
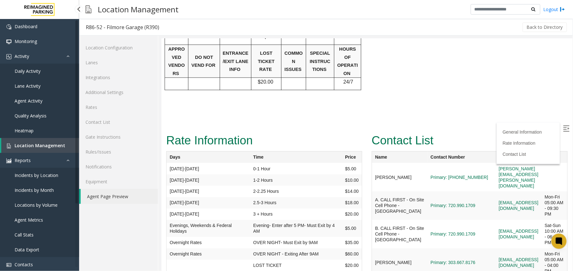
click at [34, 149] on link "Location Management" at bounding box center [40, 145] width 78 height 15
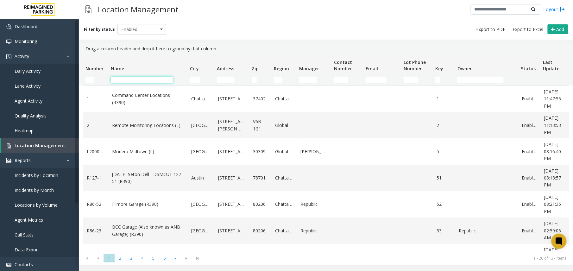
click at [138, 79] on input "Name Filter" at bounding box center [142, 80] width 62 height 6
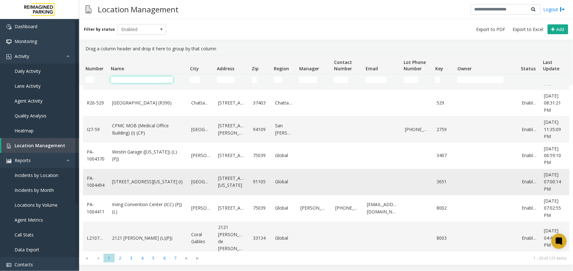
scroll to position [369, 0]
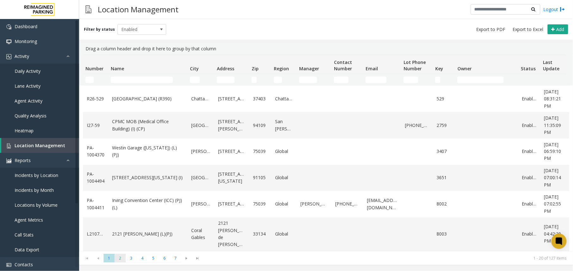
click at [118, 260] on span "2" at bounding box center [120, 258] width 11 height 9
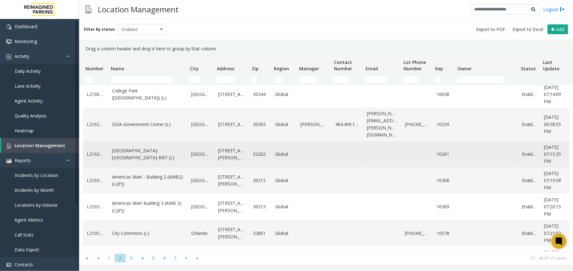
scroll to position [169, 0]
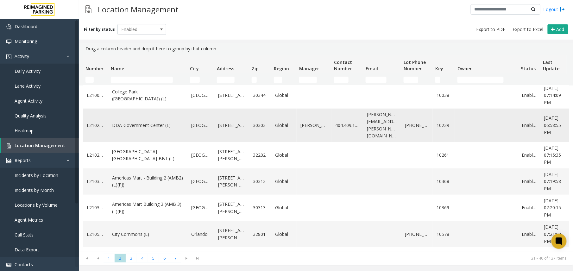
click at [147, 124] on td "DDA-Government Center (L)" at bounding box center [147, 126] width 79 height 34
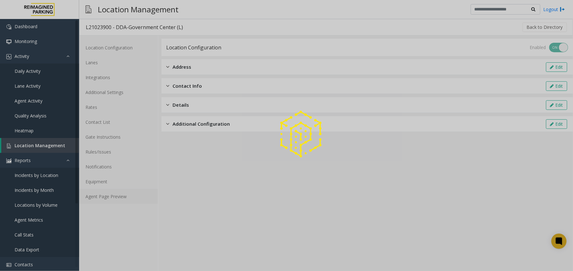
click at [123, 200] on link "Agent Page Preview" at bounding box center [118, 196] width 79 height 15
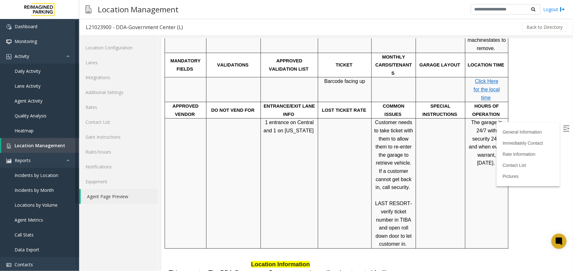
scroll to position [591, 0]
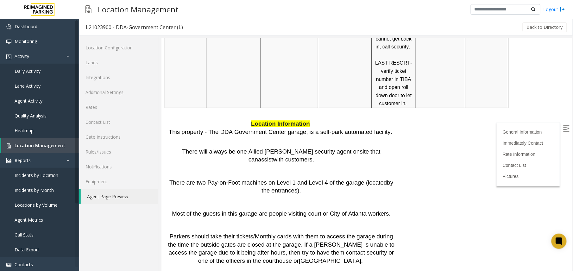
click at [117, 198] on link "Agent Page Preview" at bounding box center [119, 196] width 77 height 15
click at [62, 143] on span "Location Management" at bounding box center [40, 146] width 51 height 6
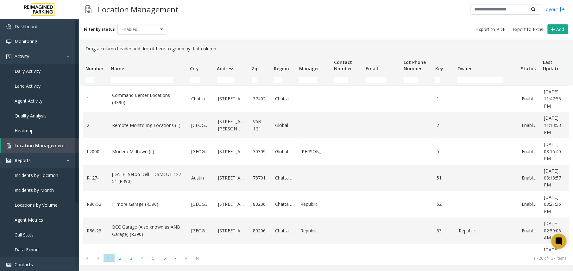
click at [151, 83] on td "Name Filter" at bounding box center [147, 79] width 79 height 11
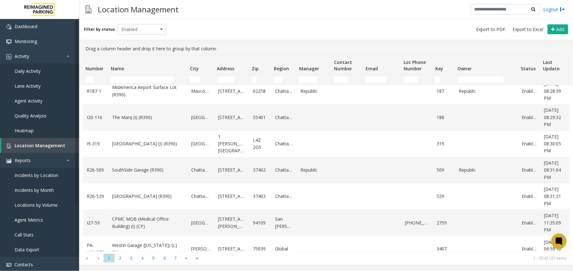
scroll to position [369, 0]
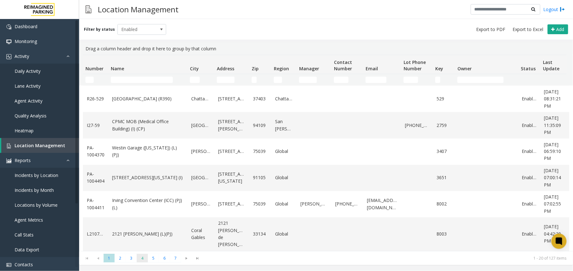
click at [148, 259] on span "4" at bounding box center [142, 258] width 11 height 9
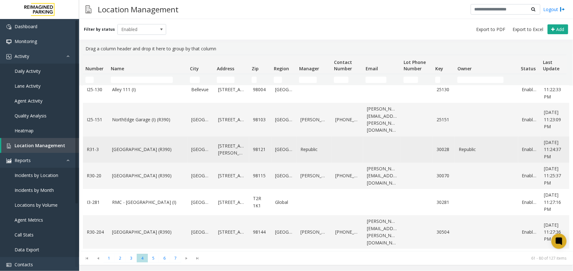
scroll to position [127, 0]
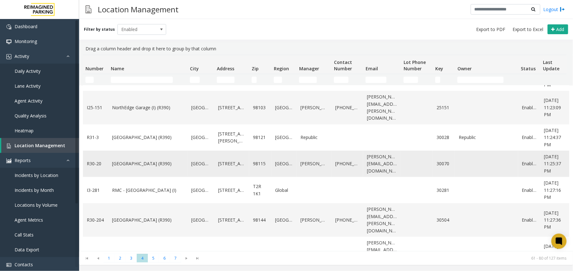
click at [141, 160] on link "Green Lake Village (R390)" at bounding box center [148, 163] width 72 height 7
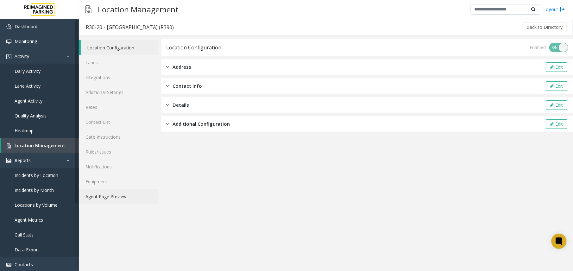
click at [111, 203] on link "Agent Page Preview" at bounding box center [118, 196] width 79 height 15
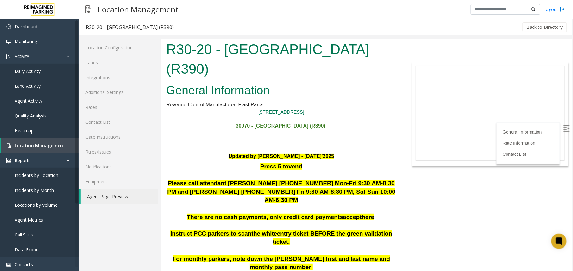
scroll to position [422, 0]
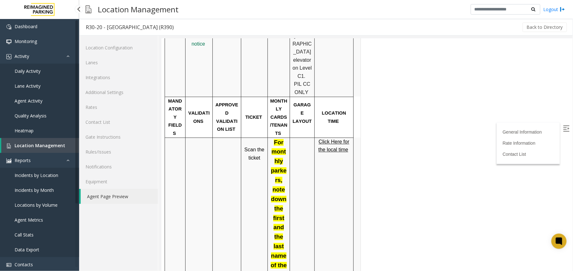
click at [56, 143] on span "Location Management" at bounding box center [40, 146] width 51 height 6
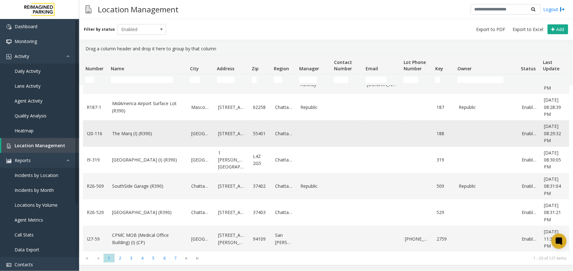
scroll to position [253, 0]
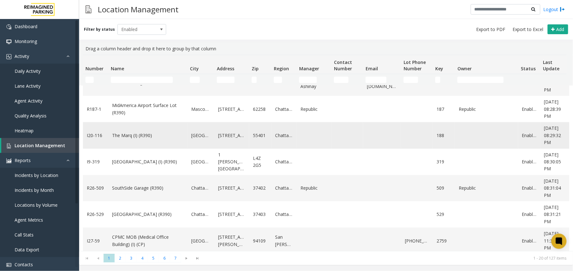
click at [143, 145] on td "The Marq (I) (R390)" at bounding box center [147, 135] width 79 height 26
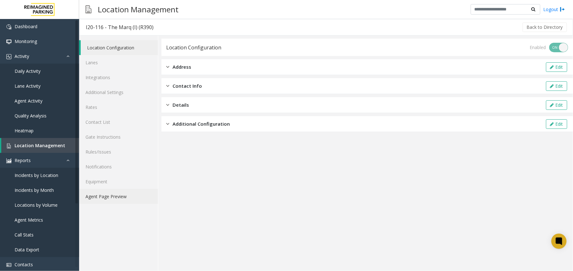
click at [133, 202] on link "Agent Page Preview" at bounding box center [118, 196] width 79 height 15
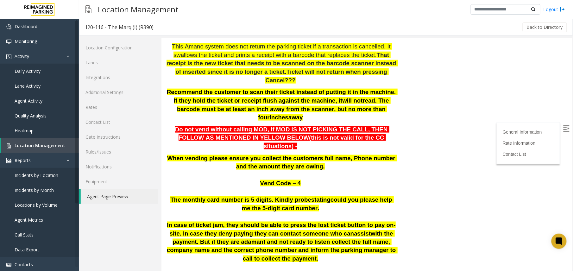
scroll to position [174, 0]
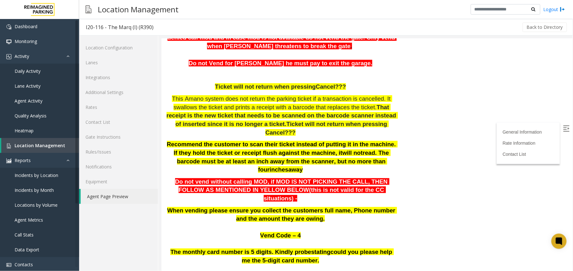
click at [226, 178] on span "Do not vend without calling MOD, if MOD IS NOT PICKING THE CALL, THEN FOLLOW AS…" at bounding box center [282, 185] width 214 height 15
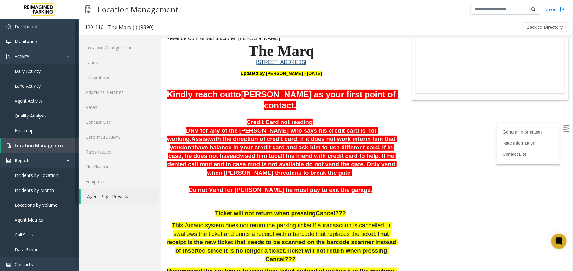
scroll to position [0, 0]
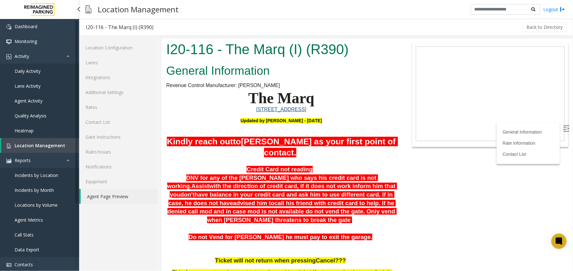
click at [22, 141] on link "Location Management" at bounding box center [40, 145] width 78 height 15
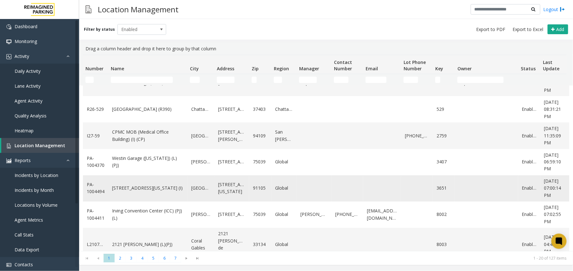
scroll to position [369, 0]
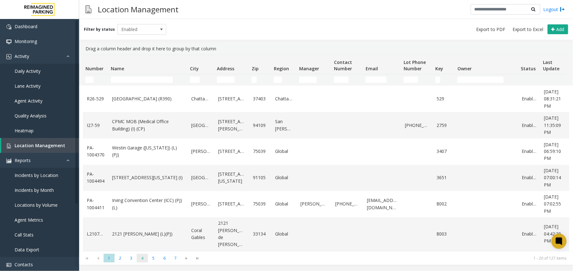
click at [140, 255] on span "4" at bounding box center [142, 258] width 11 height 9
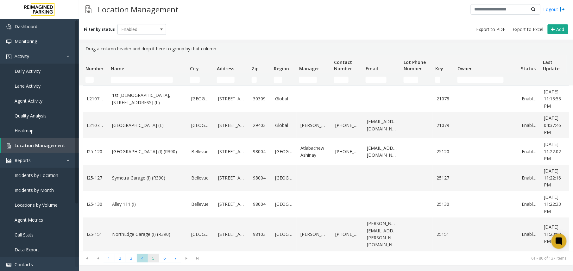
click at [154, 255] on span "5" at bounding box center [153, 258] width 11 height 9
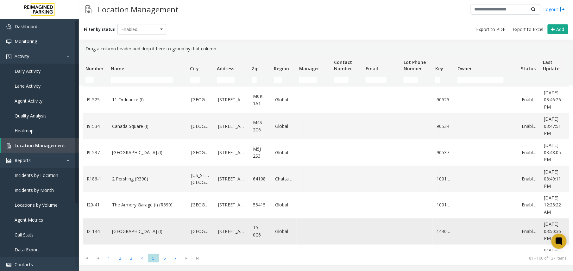
scroll to position [369, 0]
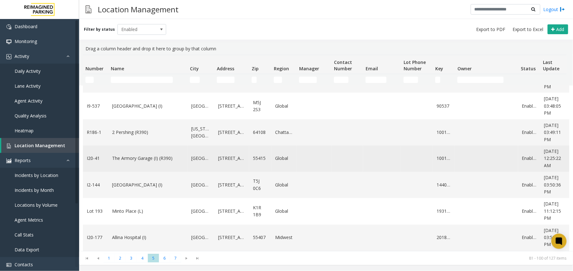
click at [132, 157] on td "The Armory Garage (I) (R390)" at bounding box center [147, 159] width 79 height 26
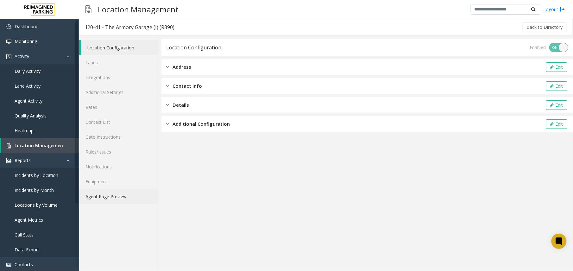
click at [107, 200] on link "Agent Page Preview" at bounding box center [118, 196] width 79 height 15
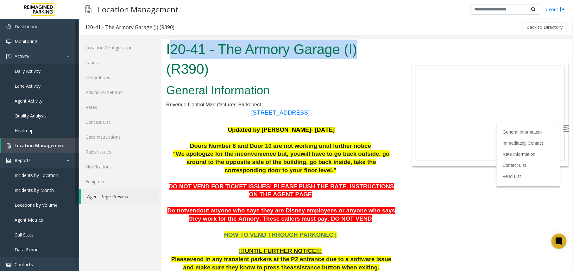
drag, startPoint x: 365, startPoint y: 48, endPoint x: 169, endPoint y: 46, distance: 196.0
click at [169, 46] on h1 "I20-41 - The Armory Garage (I) (R390)" at bounding box center [281, 58] width 230 height 39
